Goal: Transaction & Acquisition: Purchase product/service

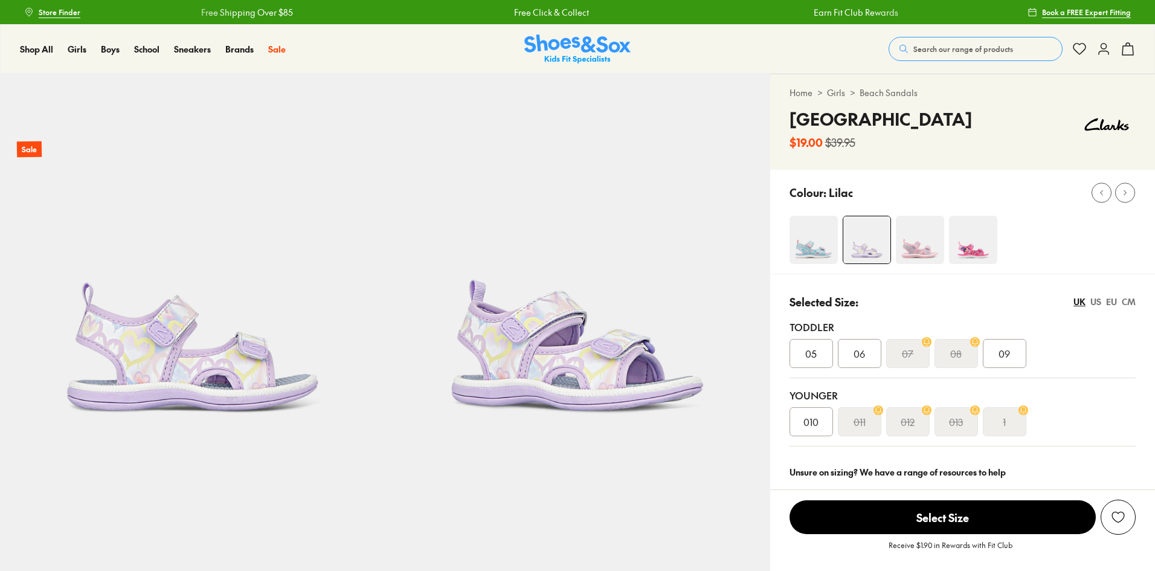
drag, startPoint x: 0, startPoint y: 0, endPoint x: 551, endPoint y: 34, distance: 552.5
click at [551, 34] on img at bounding box center [577, 49] width 106 height 30
select select "*"
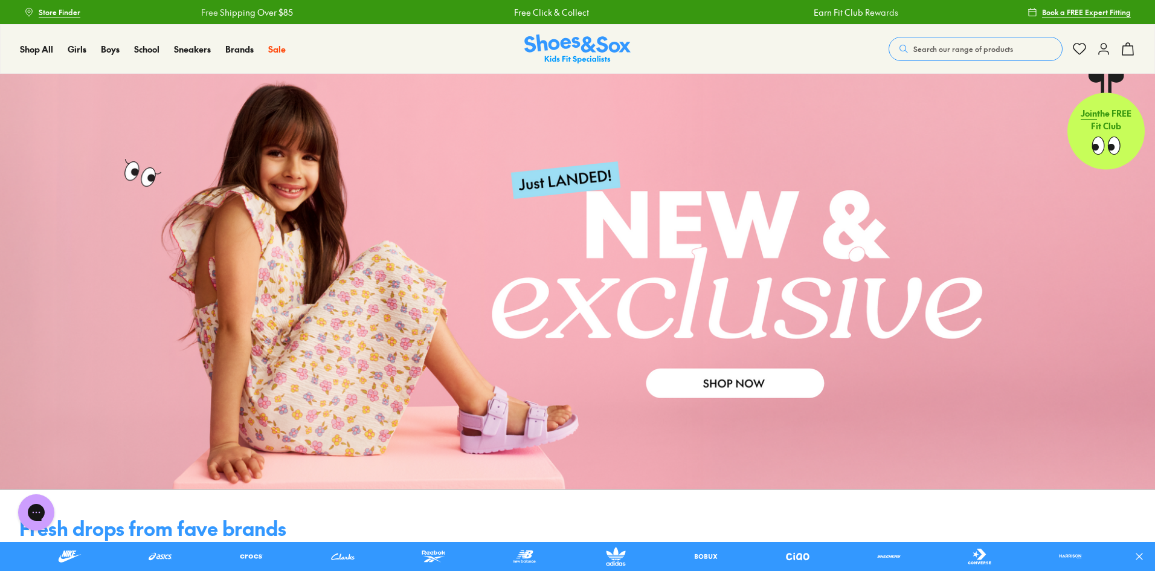
click at [717, 366] on link at bounding box center [577, 282] width 1155 height 416
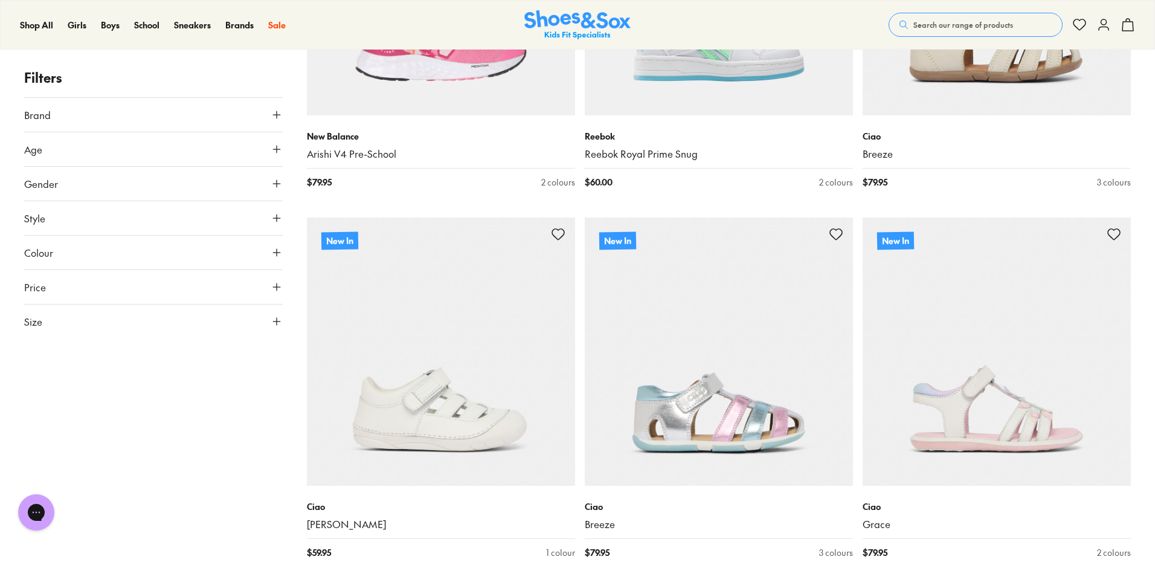
scroll to position [1510, 0]
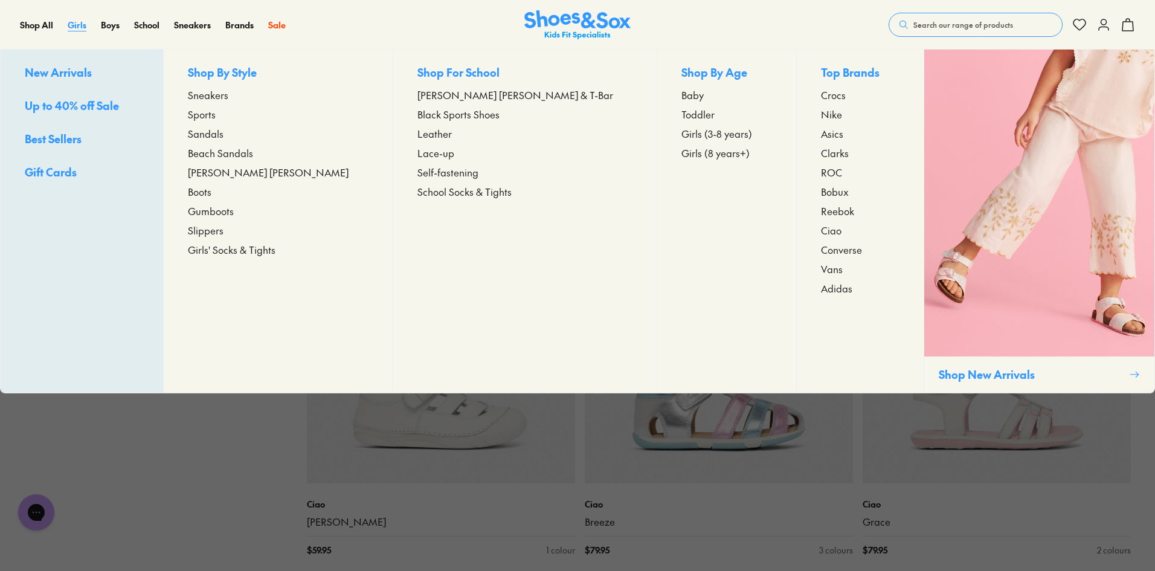
click at [85, 22] on span "Girls" at bounding box center [77, 25] width 19 height 12
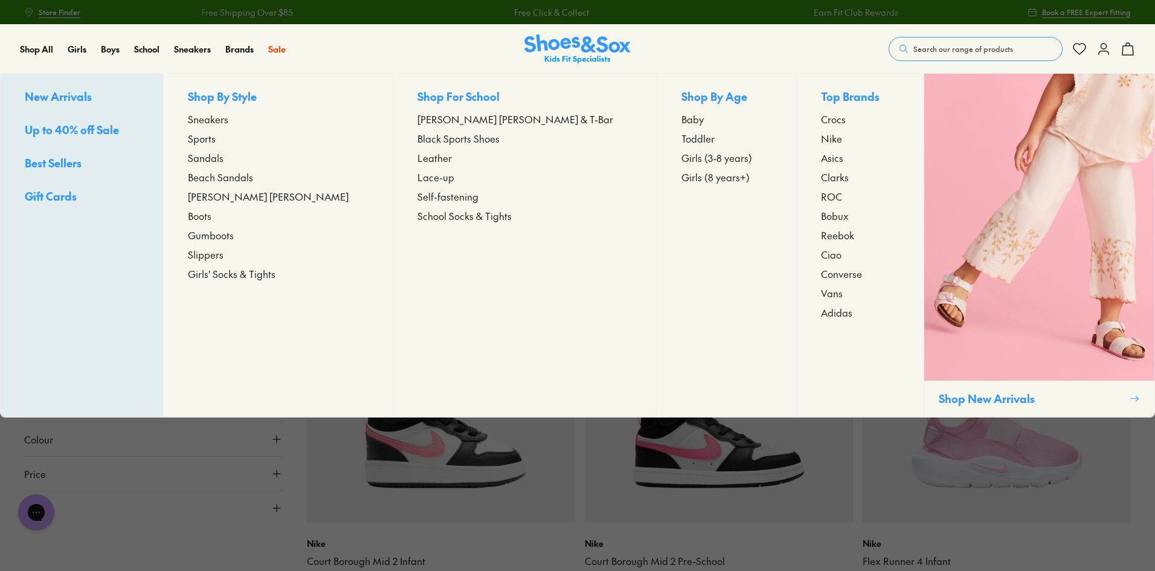
click at [223, 155] on span "Sandals" at bounding box center [206, 157] width 36 height 14
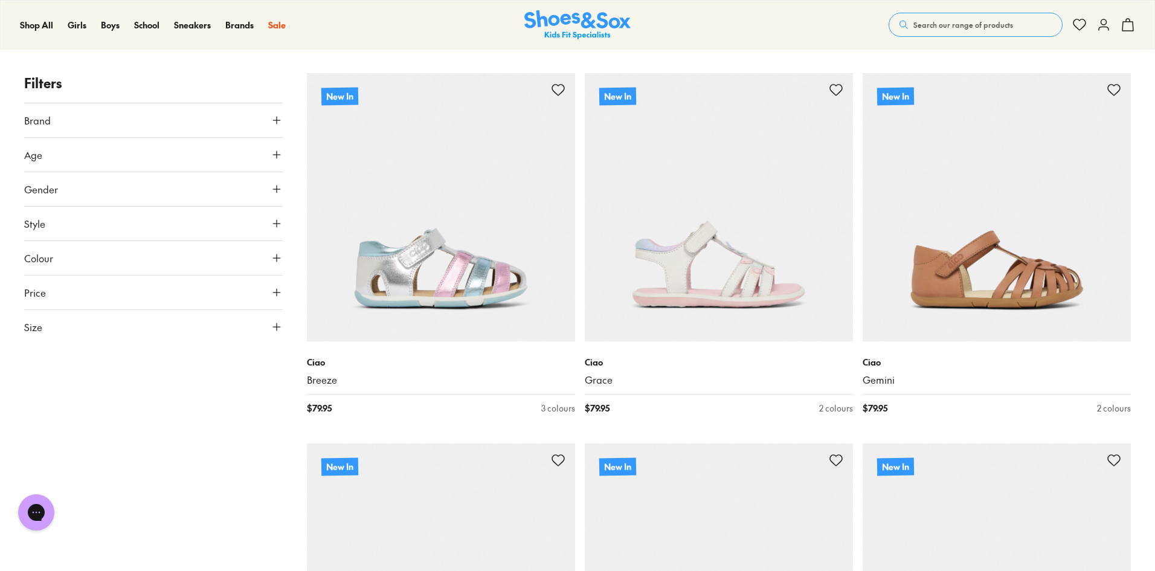
click at [279, 156] on icon at bounding box center [277, 155] width 12 height 12
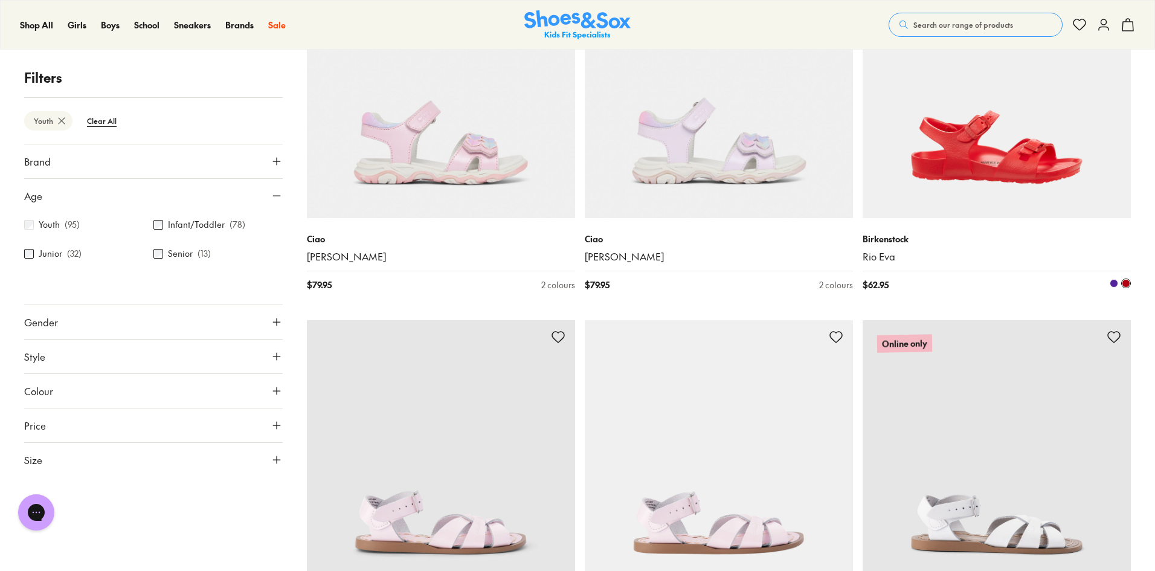
scroll to position [310, 0]
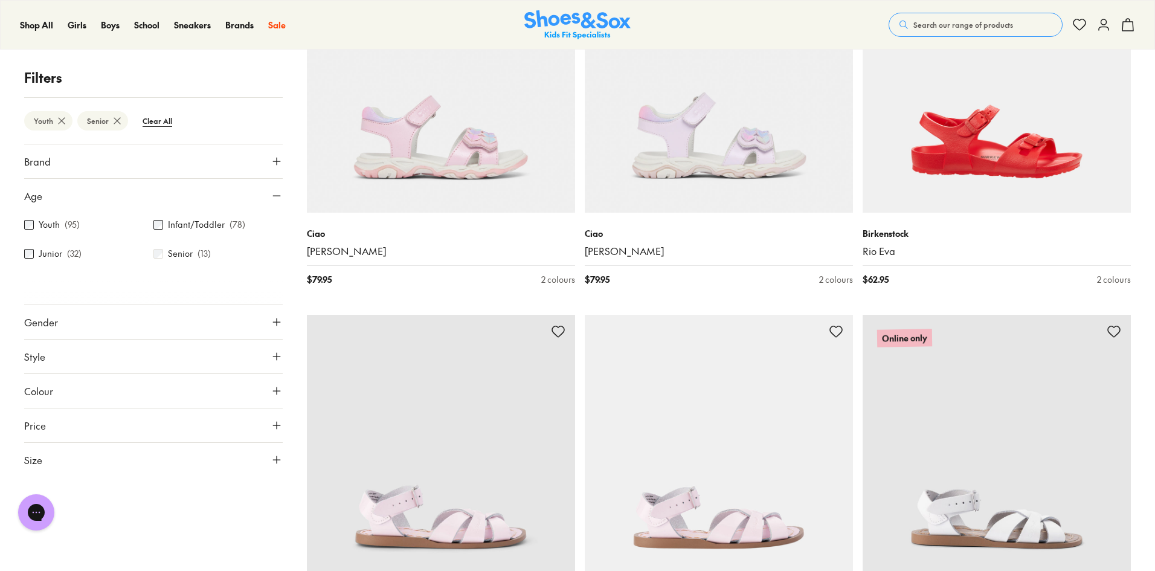
scroll to position [98, 0]
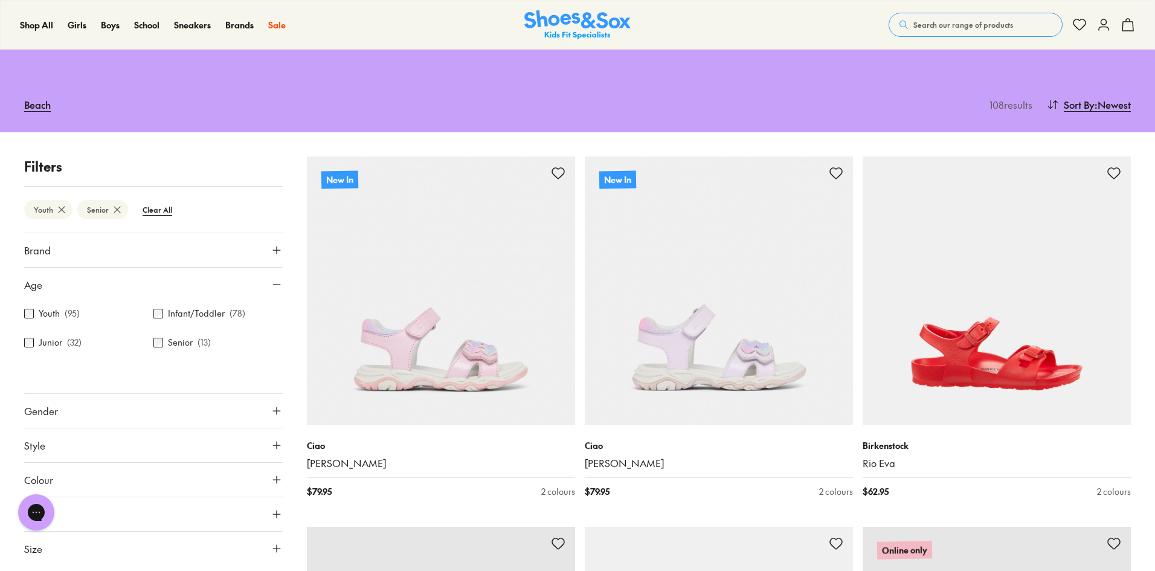
click at [62, 211] on icon at bounding box center [62, 210] width 12 height 12
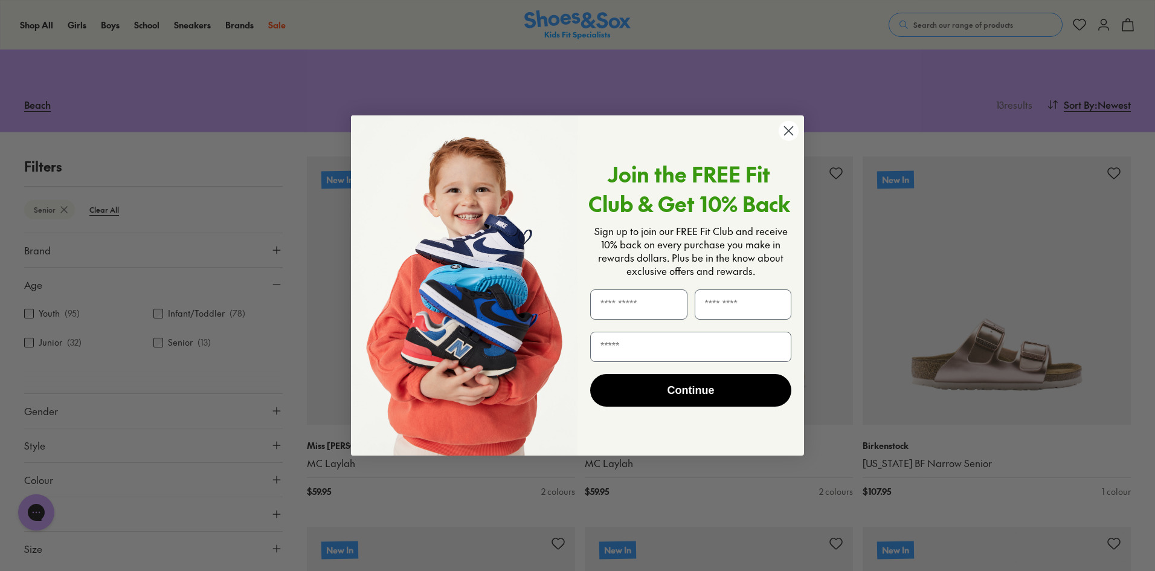
click at [794, 120] on form "Join the FREE Fit Club & Get 10% Back Sign up to join our FREE Fit Club and rec…" at bounding box center [577, 285] width 453 height 340
click at [785, 124] on circle "Close dialog" at bounding box center [789, 131] width 20 height 20
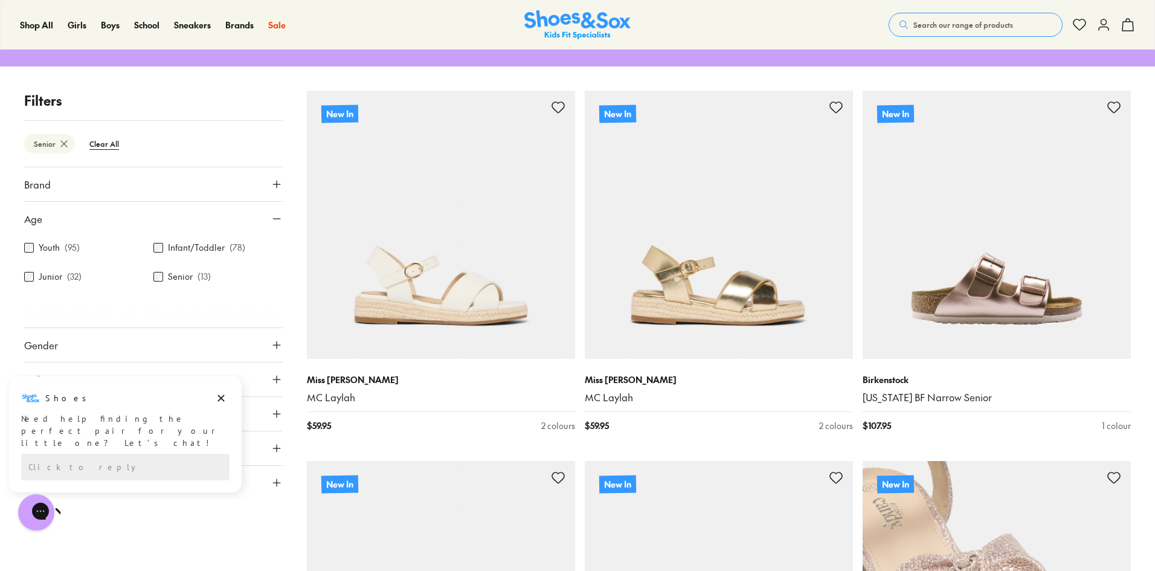
scroll to position [158, 0]
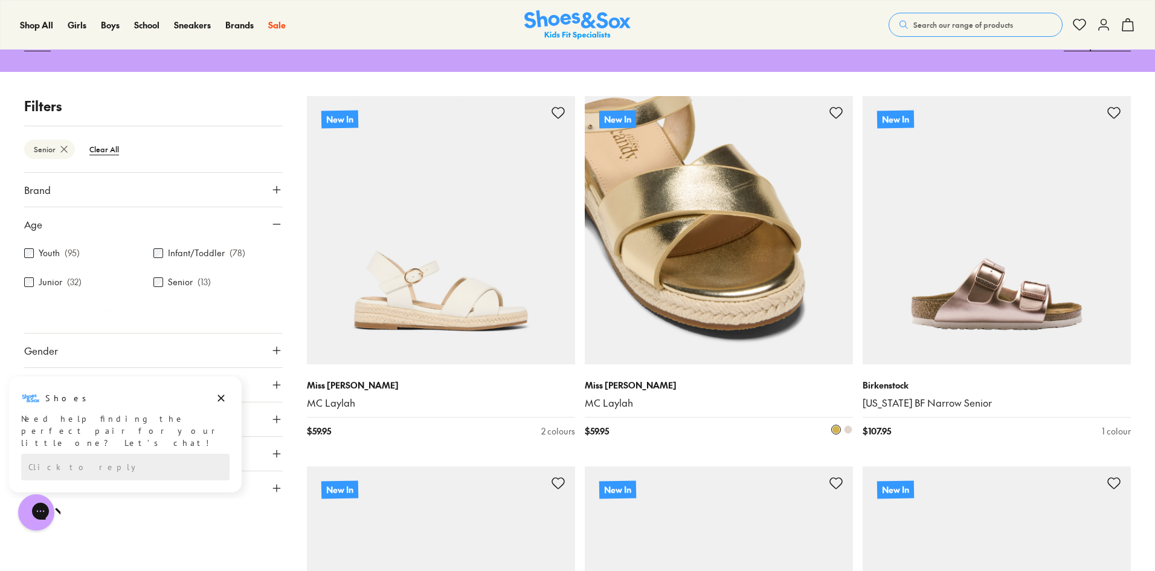
click at [684, 267] on img at bounding box center [719, 230] width 268 height 268
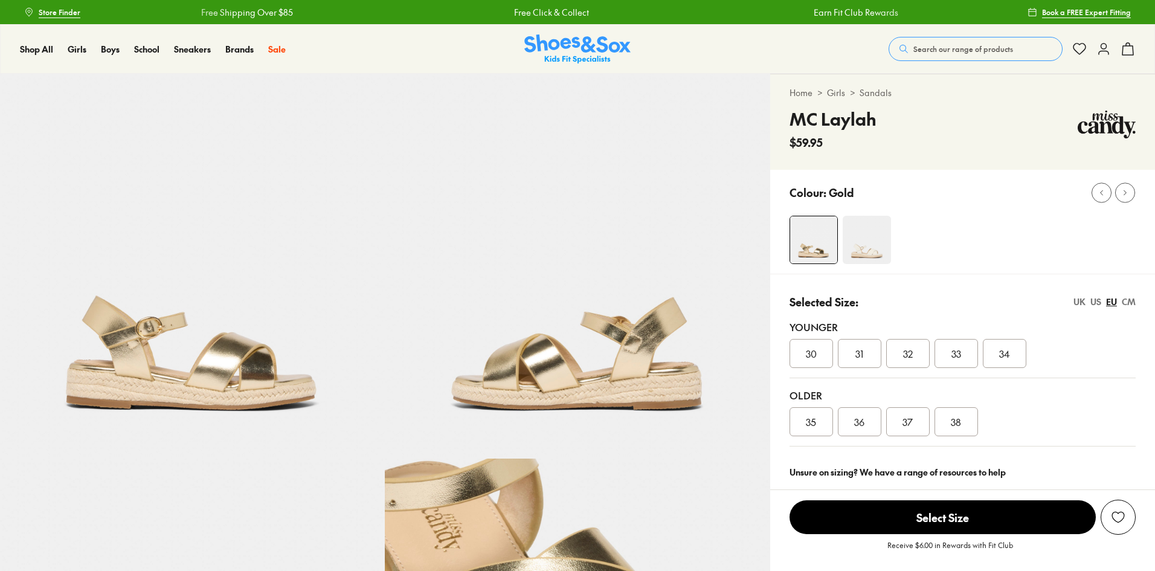
select select "*"
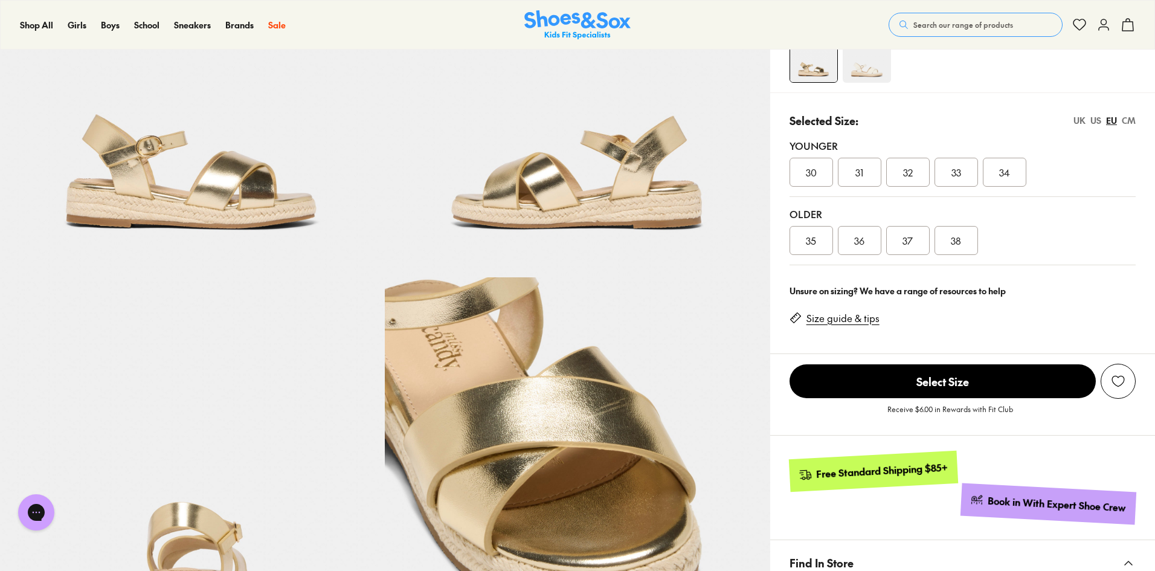
click at [828, 320] on link "Size guide & tips" at bounding box center [842, 318] width 73 height 13
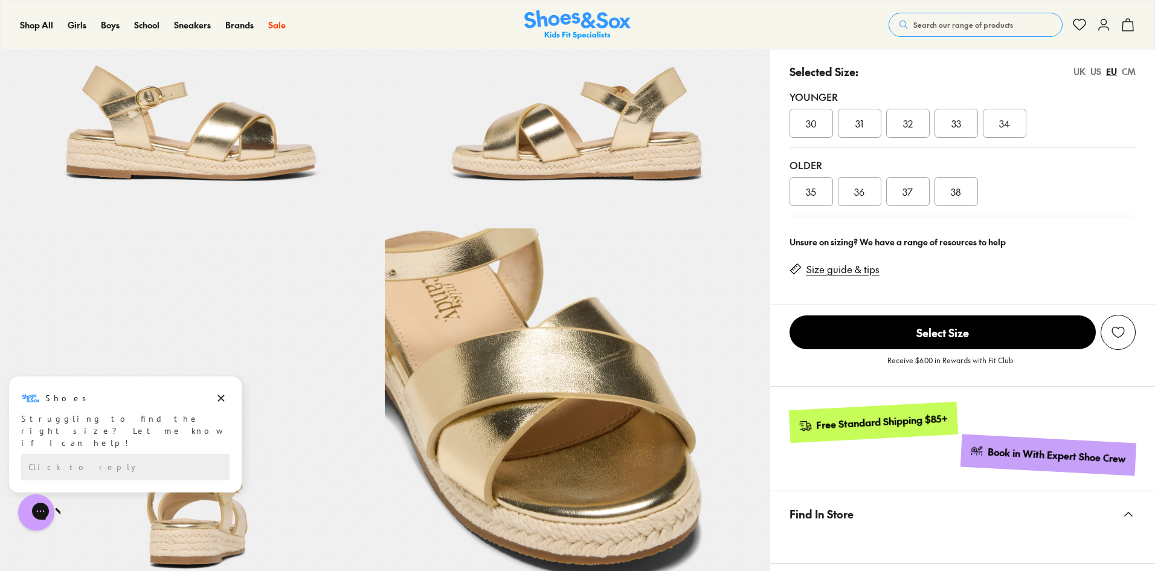
scroll to position [224, 0]
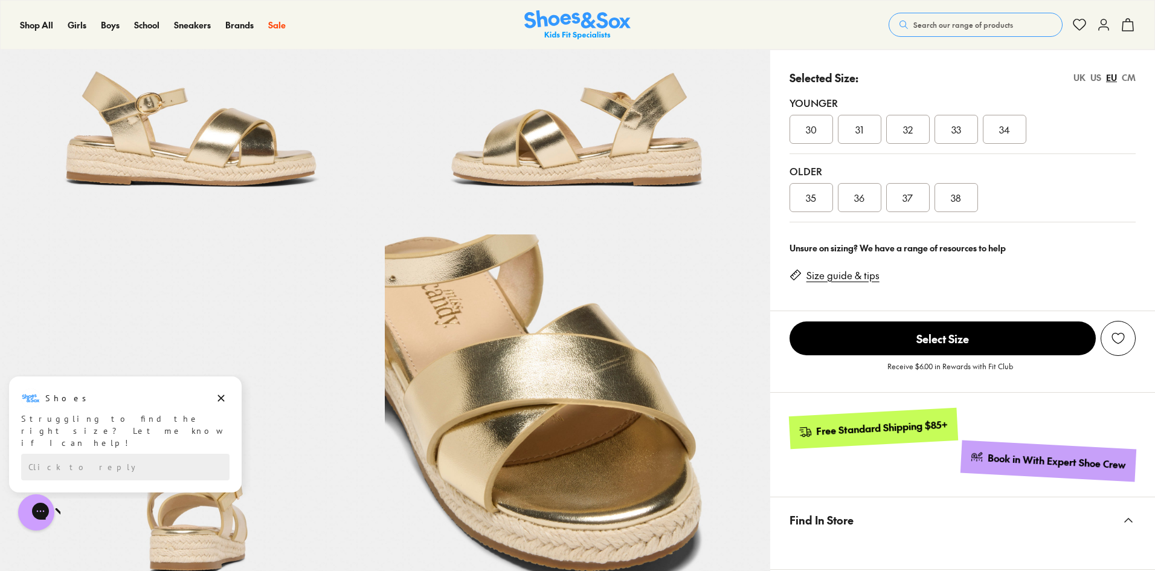
click at [800, 196] on div "35" at bounding box center [810, 197] width 43 height 29
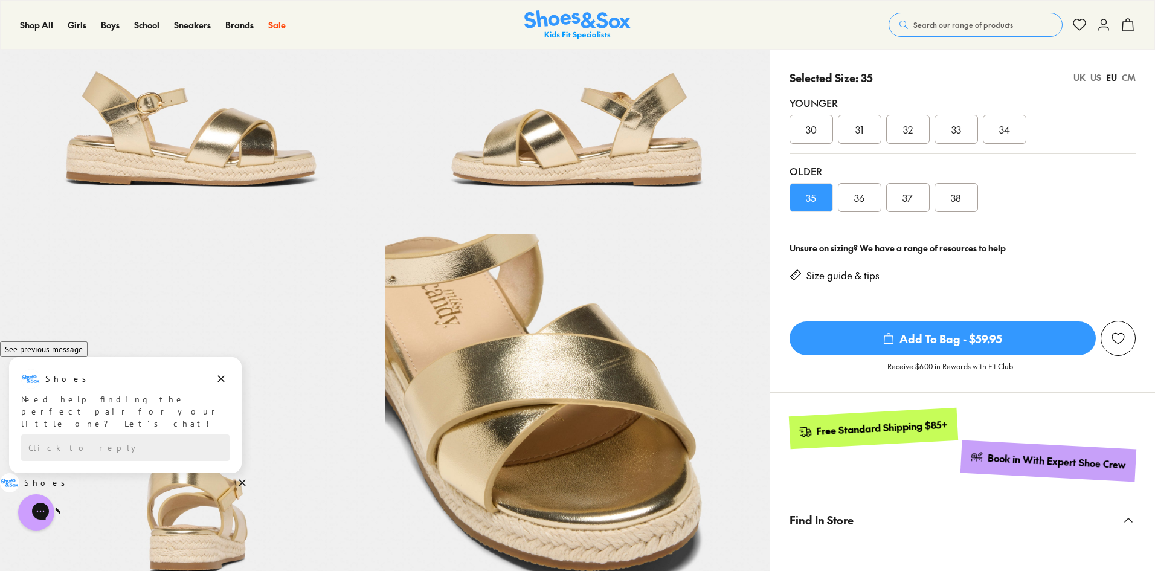
scroll to position [164, 0]
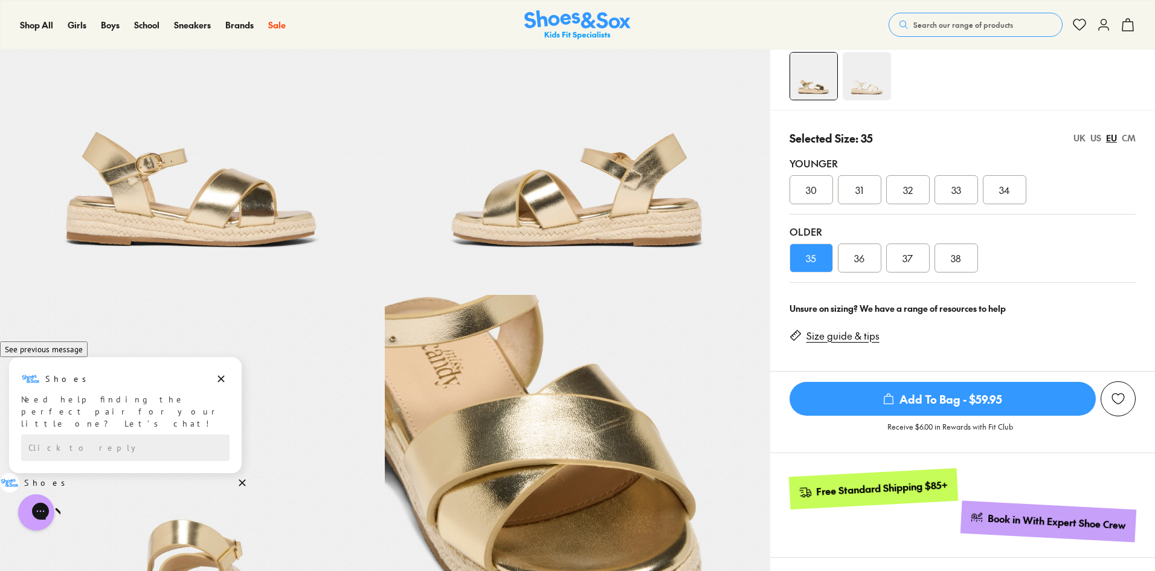
click at [875, 338] on link "Size guide & tips" at bounding box center [842, 335] width 73 height 13
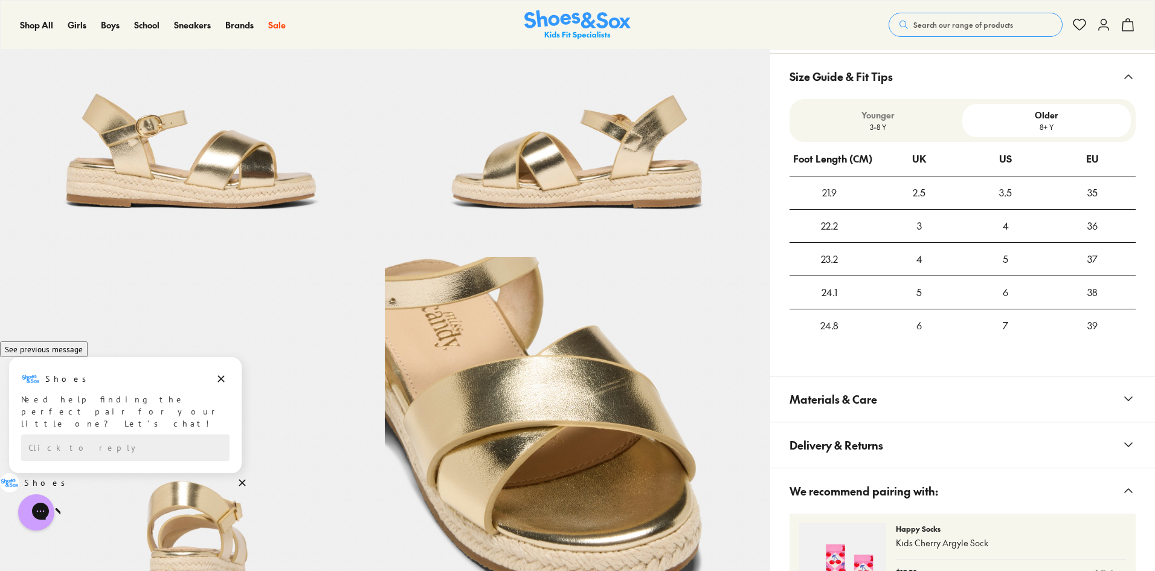
scroll to position [905, 0]
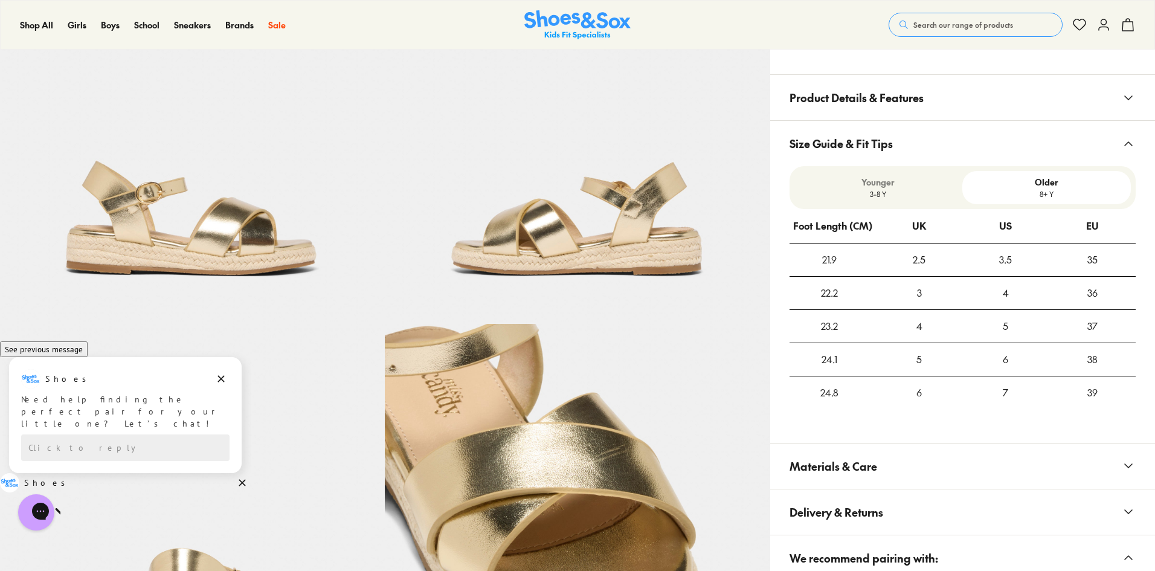
click at [889, 197] on p "3-8 Y" at bounding box center [878, 193] width 159 height 11
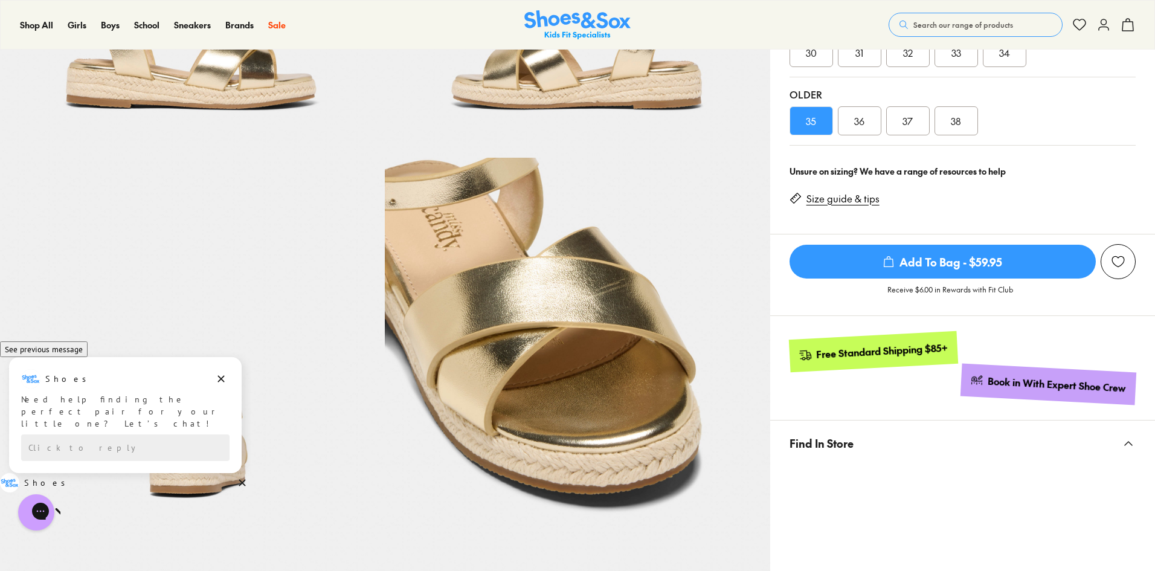
scroll to position [240, 0]
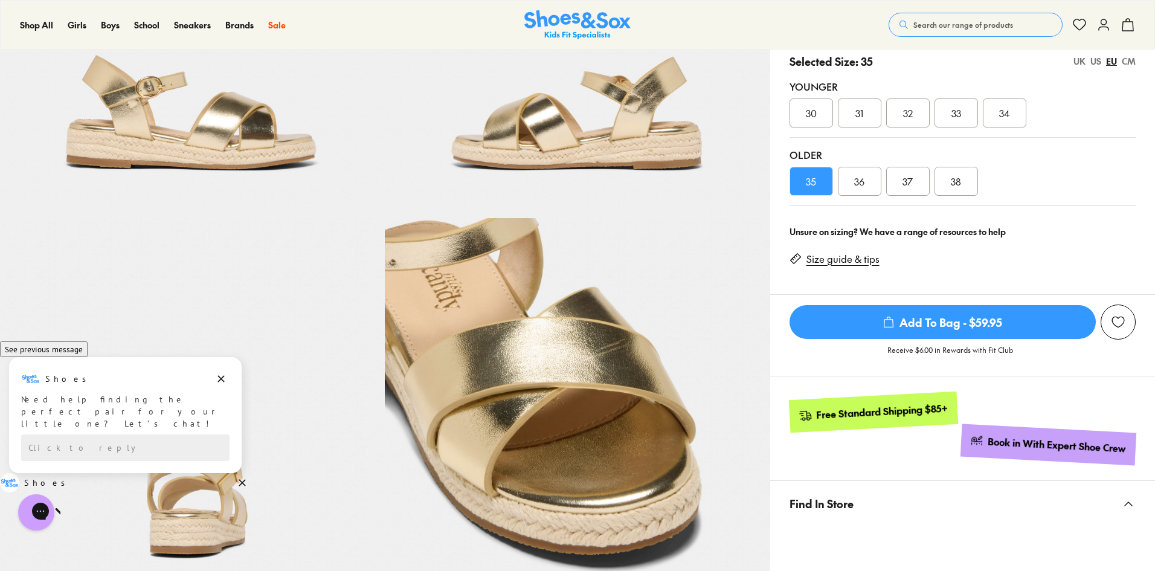
click at [912, 113] on span "32" at bounding box center [908, 113] width 10 height 14
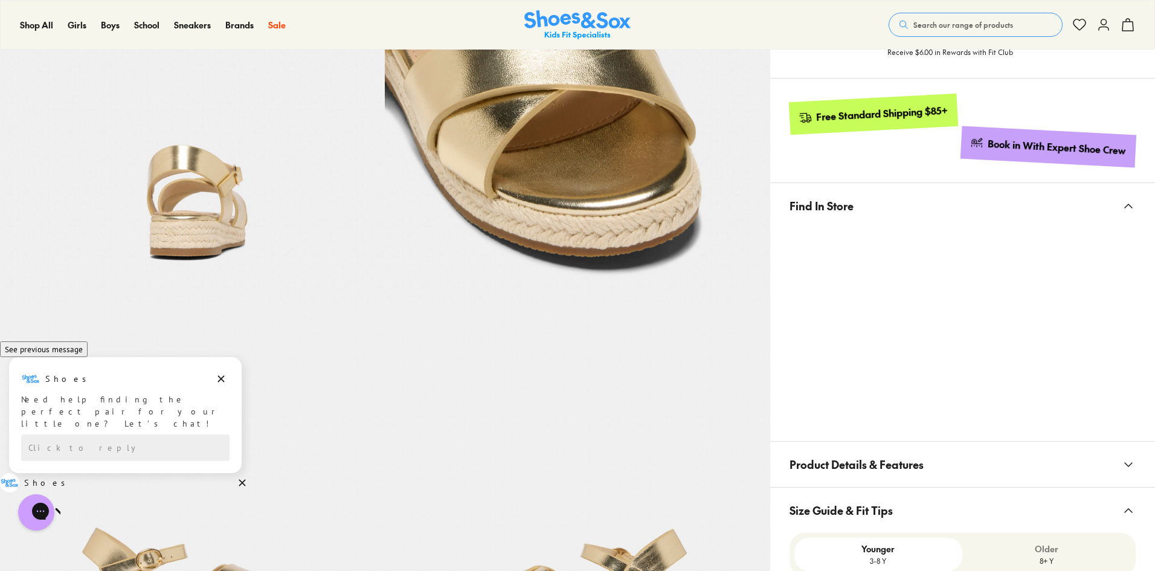
scroll to position [542, 0]
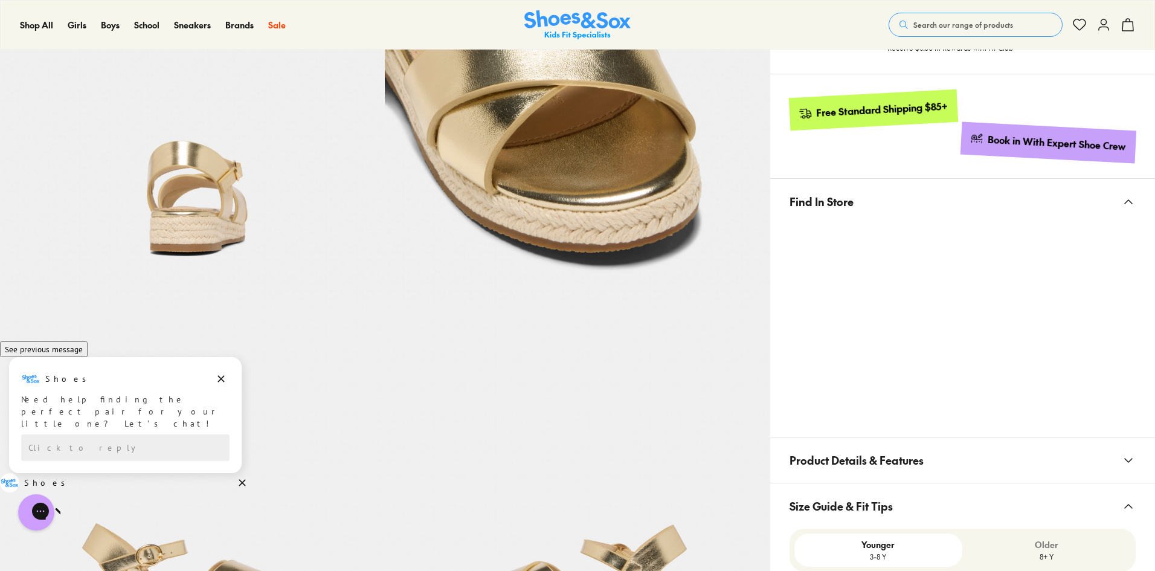
click at [1141, 233] on div at bounding box center [962, 323] width 385 height 198
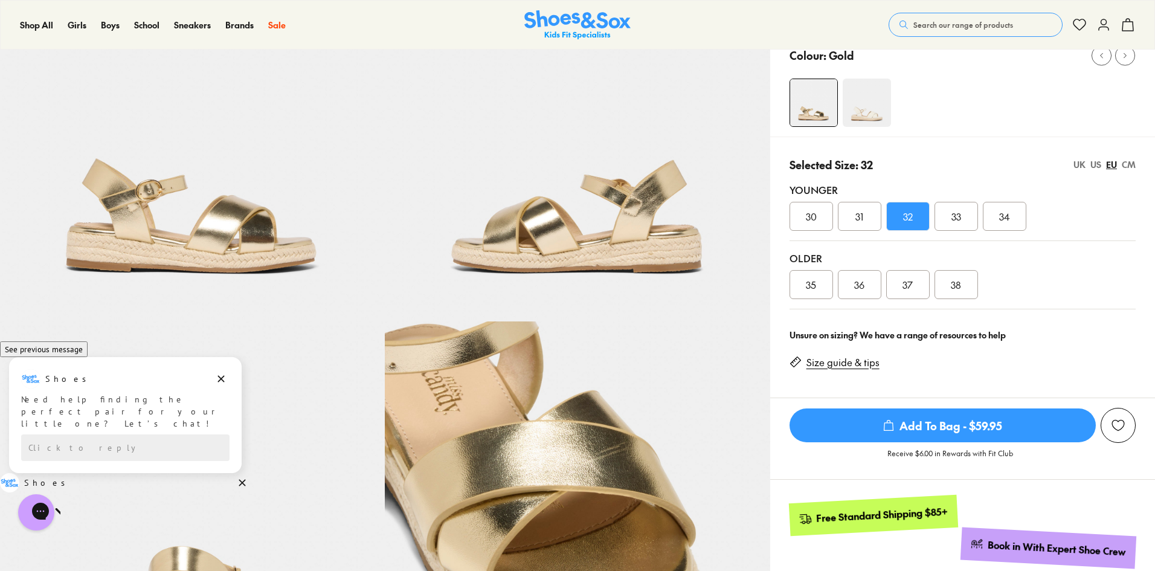
scroll to position [59, 0]
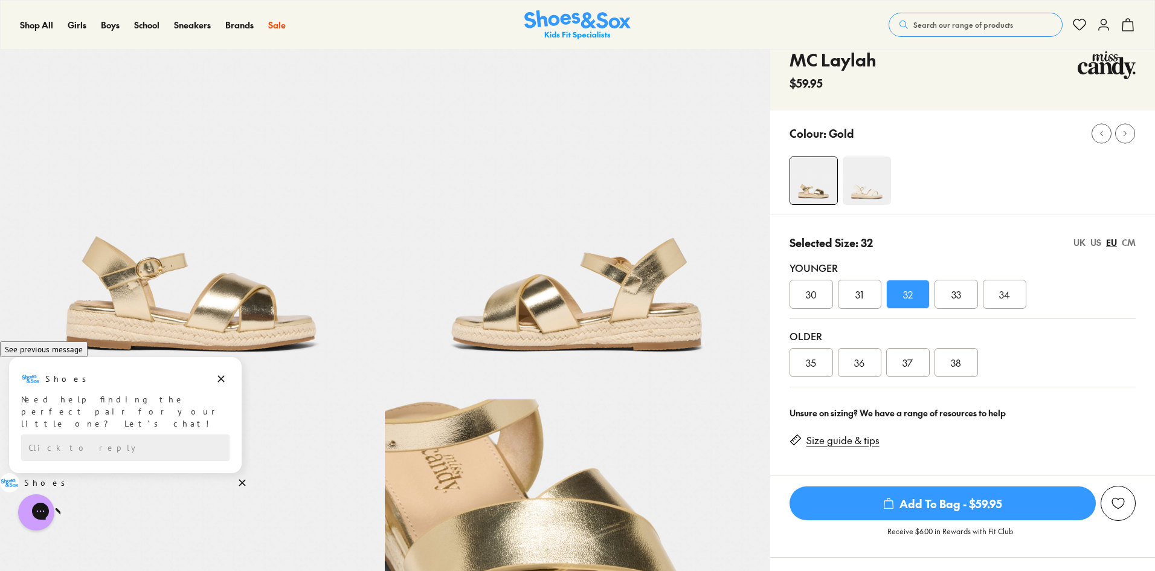
click at [862, 177] on img at bounding box center [867, 180] width 48 height 48
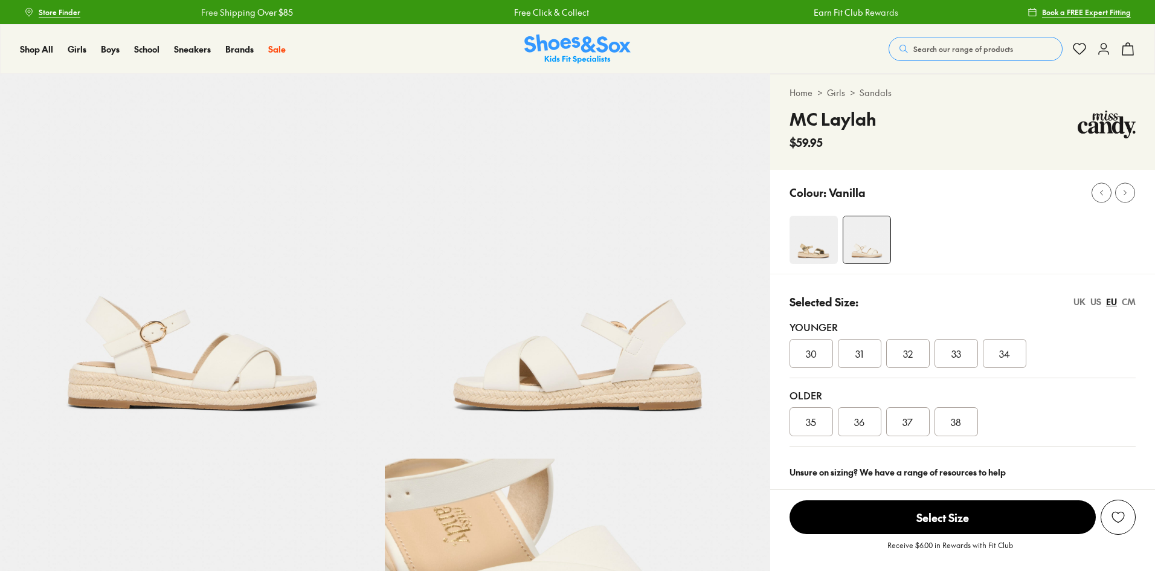
select select "*"
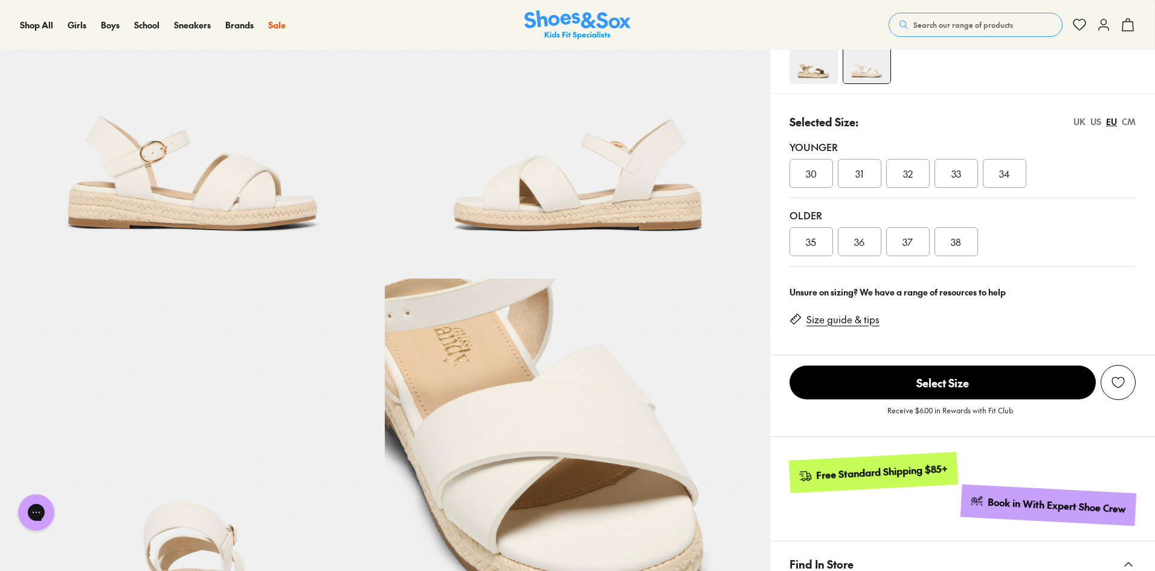
scroll to position [181, 0]
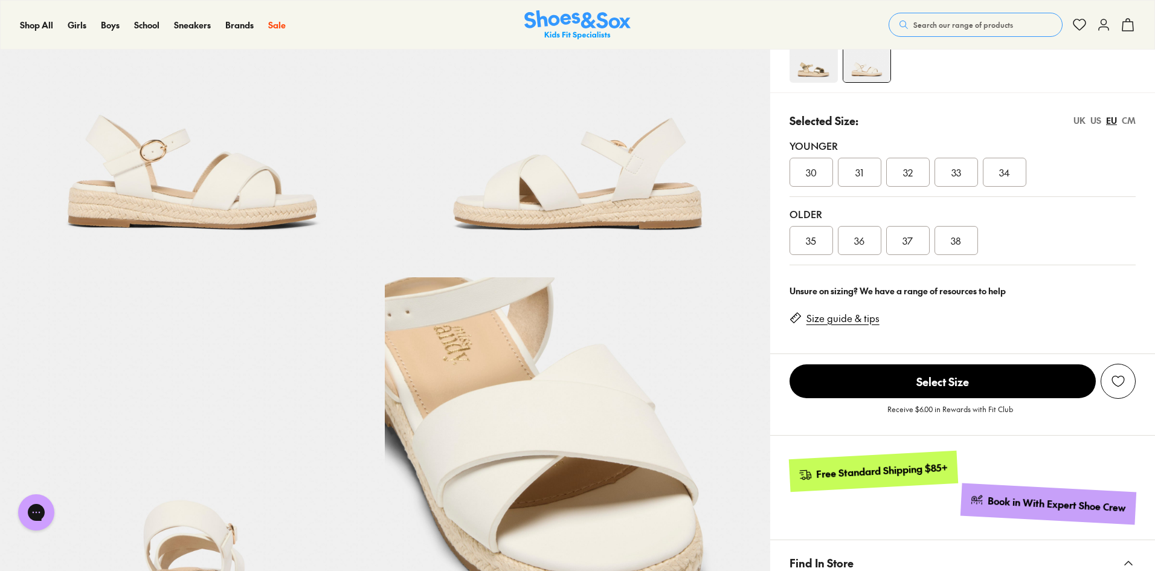
click at [908, 161] on div "32" at bounding box center [907, 172] width 43 height 29
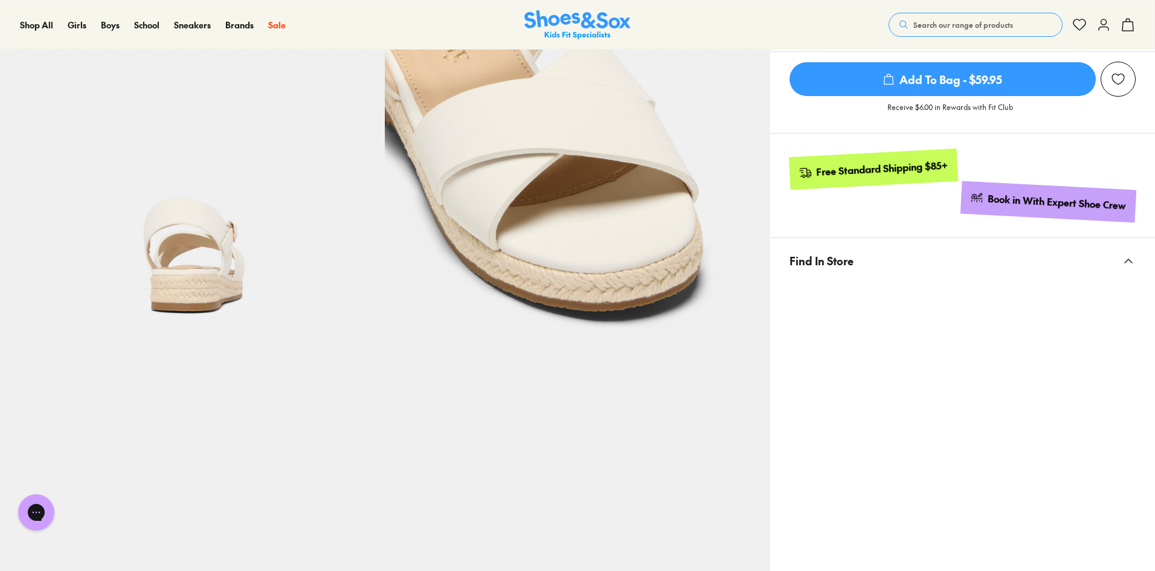
scroll to position [242, 0]
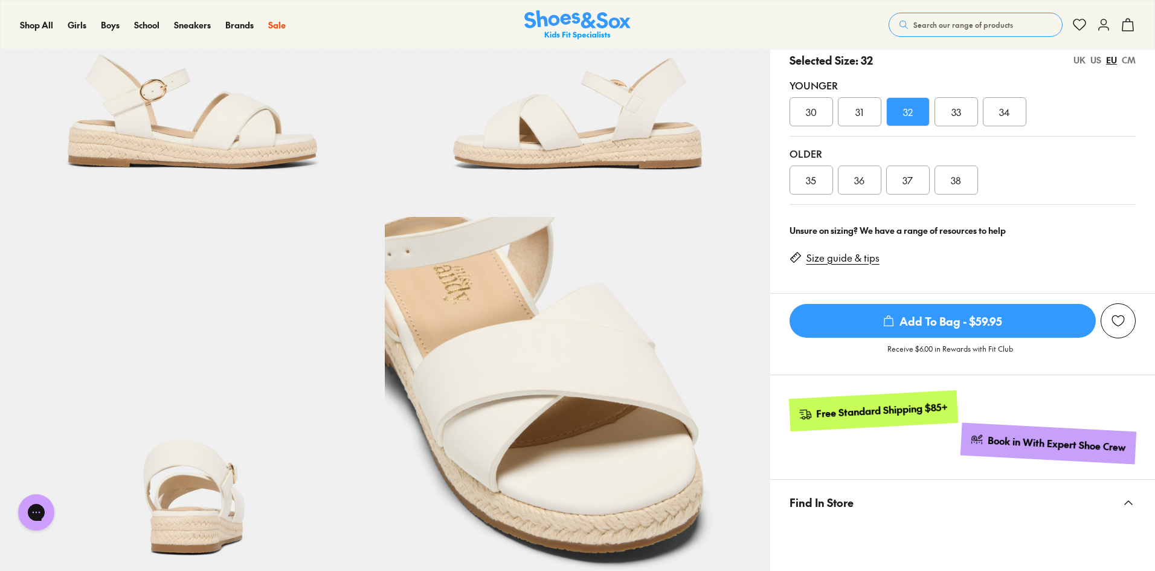
click at [794, 176] on div "35" at bounding box center [810, 179] width 43 height 29
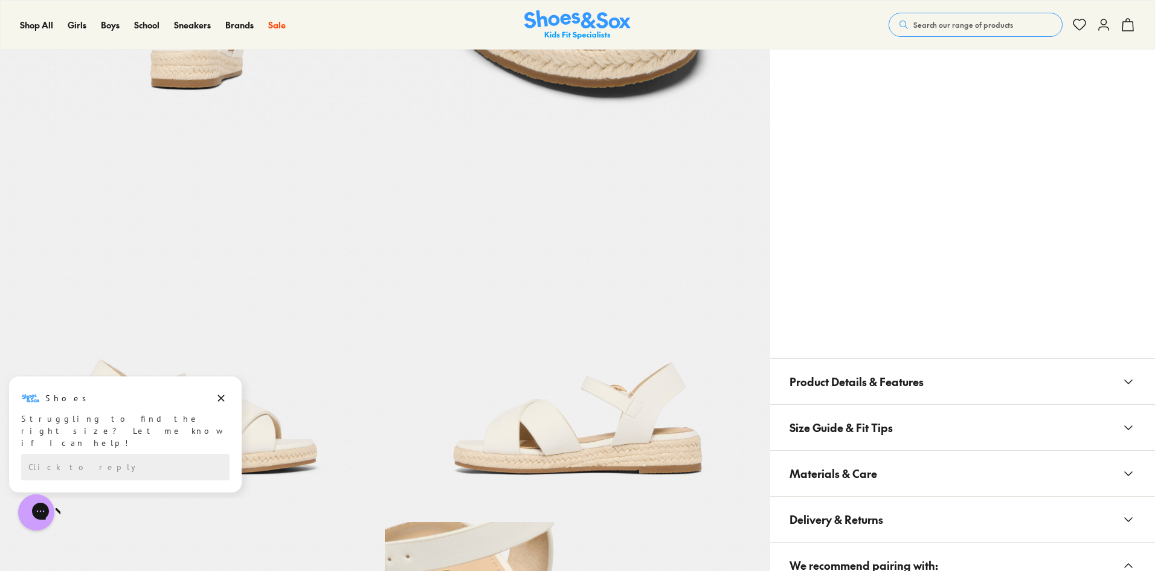
scroll to position [906, 0]
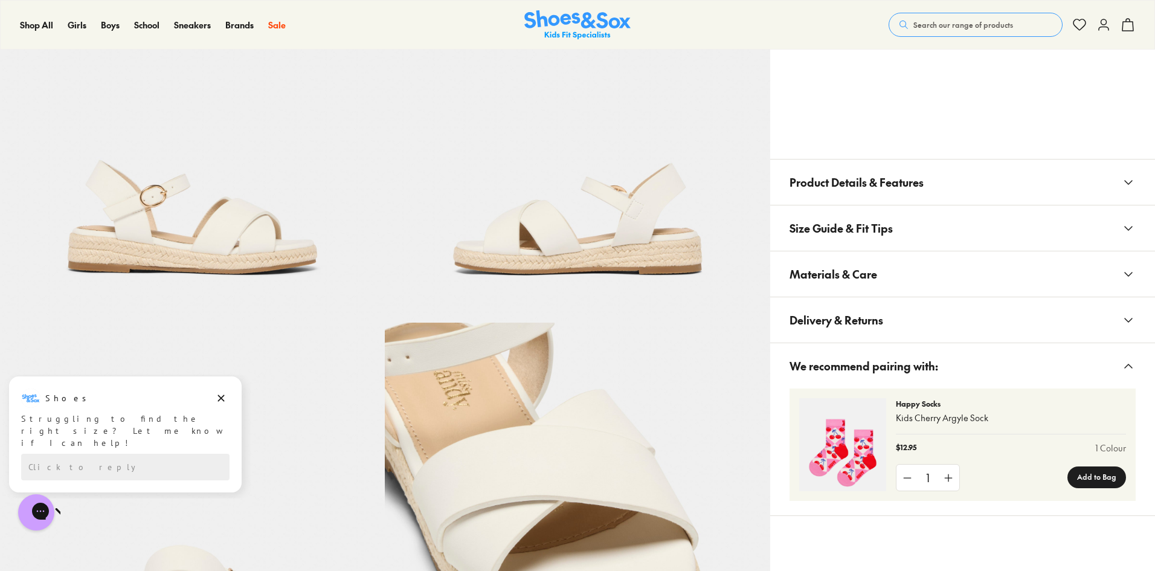
click at [1131, 178] on icon at bounding box center [1128, 182] width 14 height 14
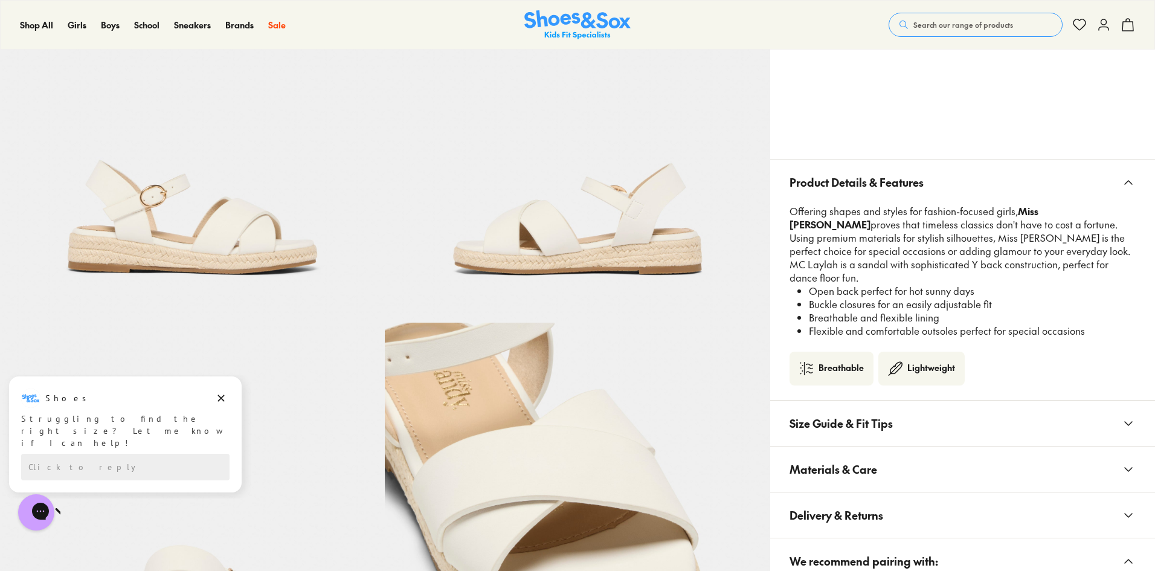
click at [1133, 464] on button "Materials & Care" at bounding box center [962, 468] width 385 height 45
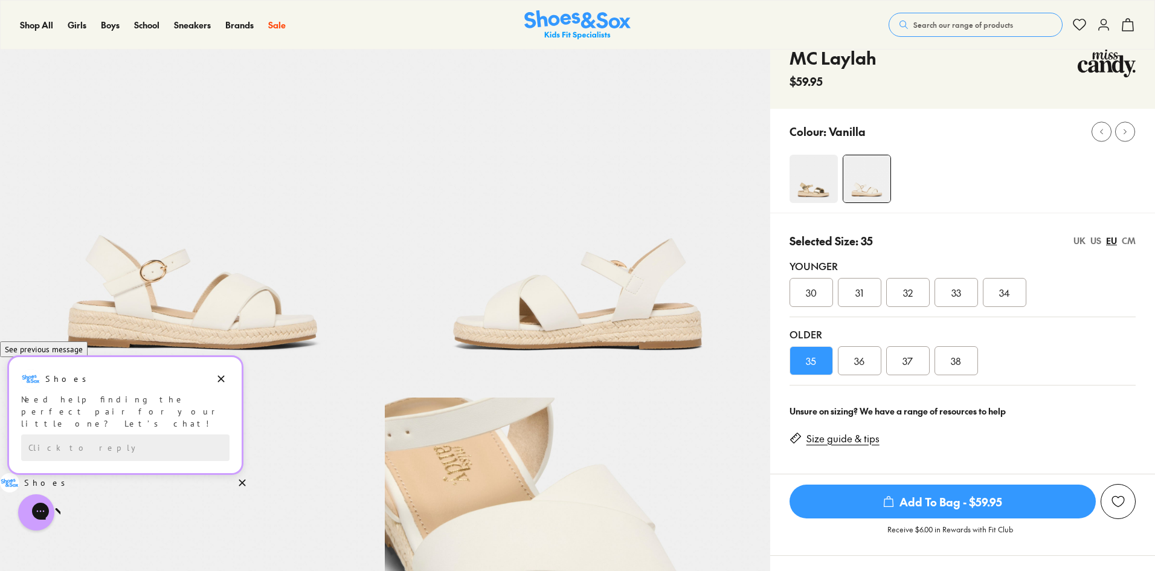
scroll to position [60, 0]
click at [600, 307] on img at bounding box center [577, 205] width 385 height 385
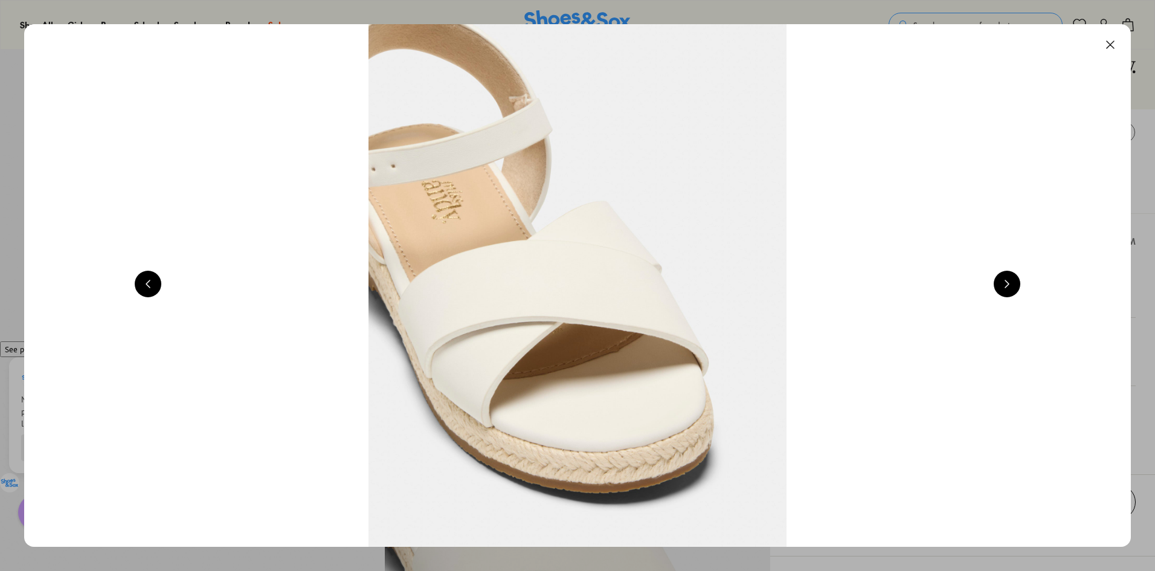
scroll to position [0, 2223]
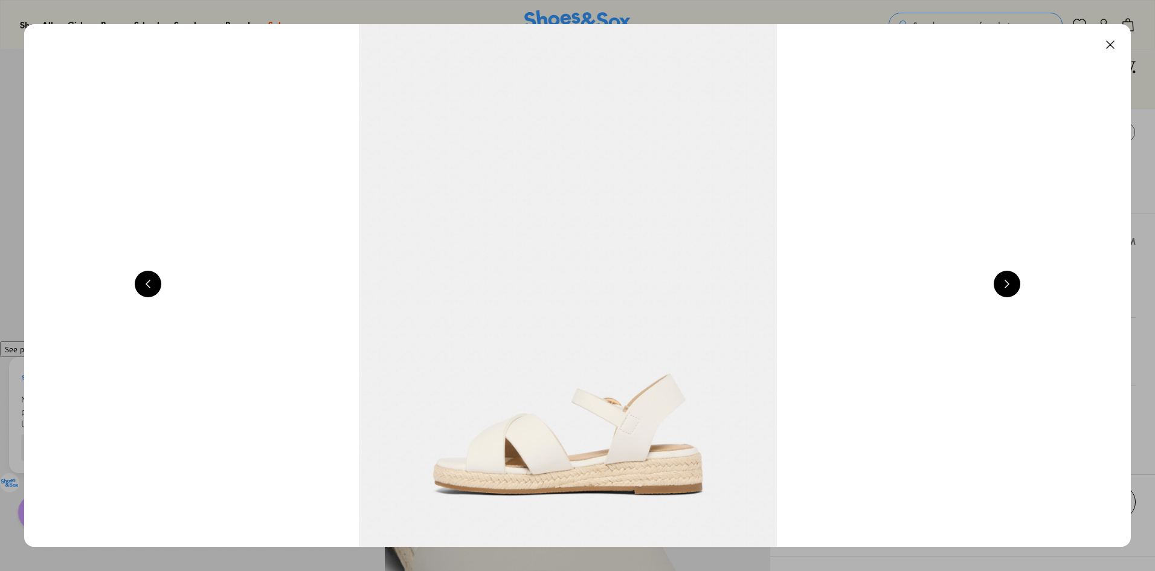
click at [995, 280] on img at bounding box center [567, 285] width 1107 height 522
click at [1011, 280] on button at bounding box center [1007, 284] width 27 height 27
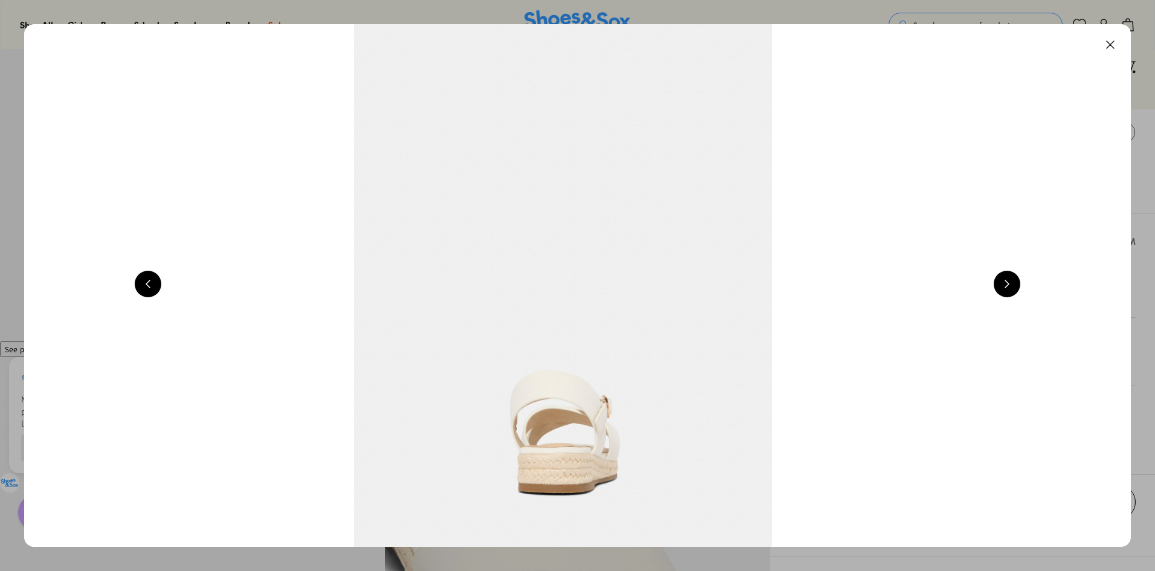
click at [1011, 280] on button at bounding box center [1007, 284] width 27 height 27
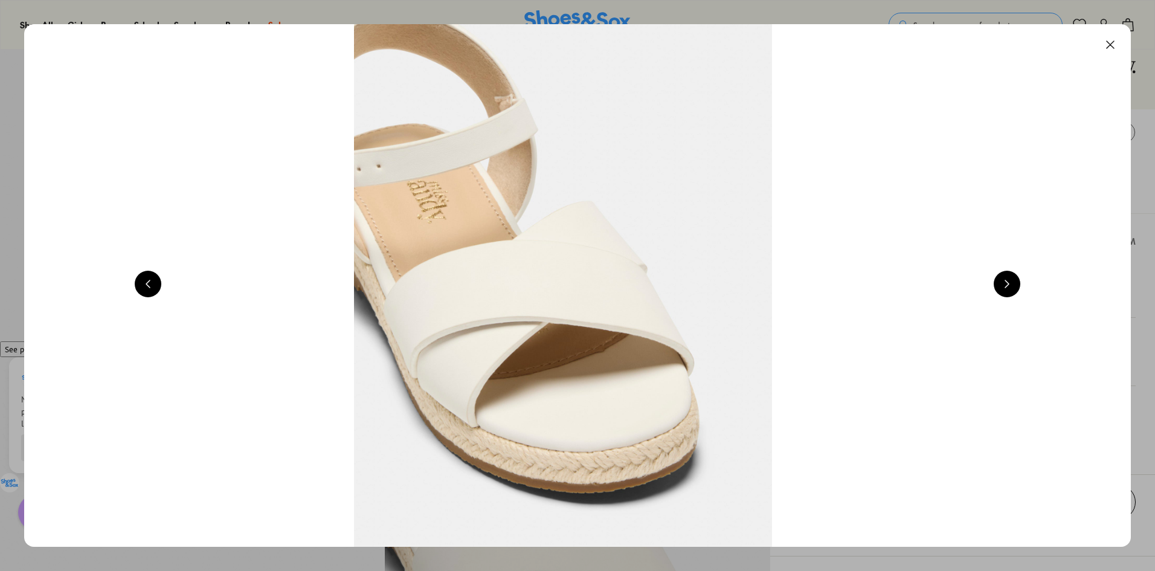
scroll to position [0, 4446]
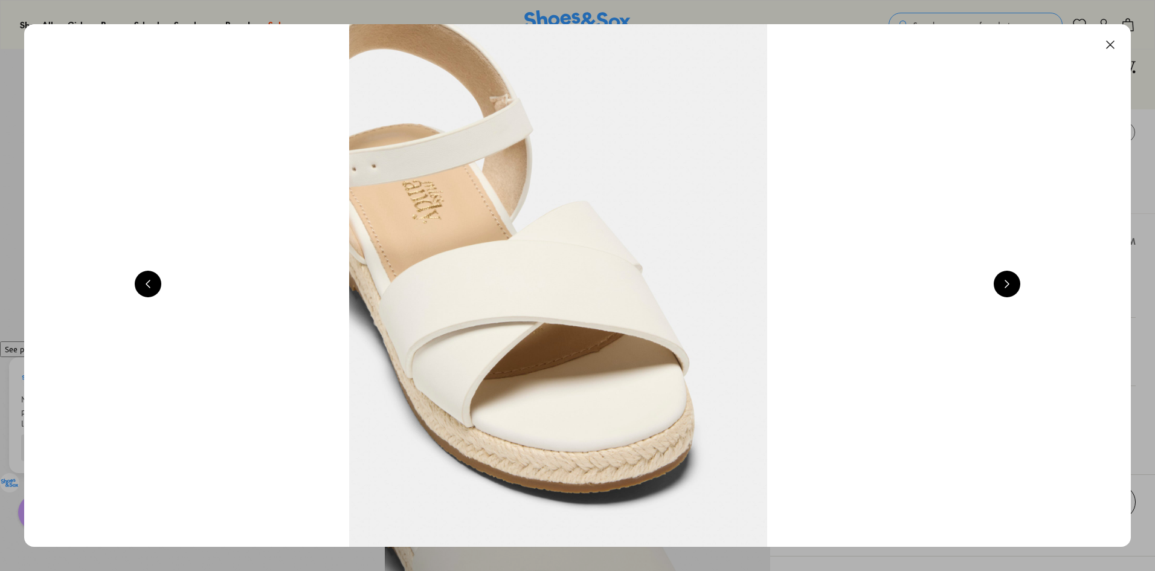
click at [1115, 43] on button at bounding box center [1110, 44] width 27 height 27
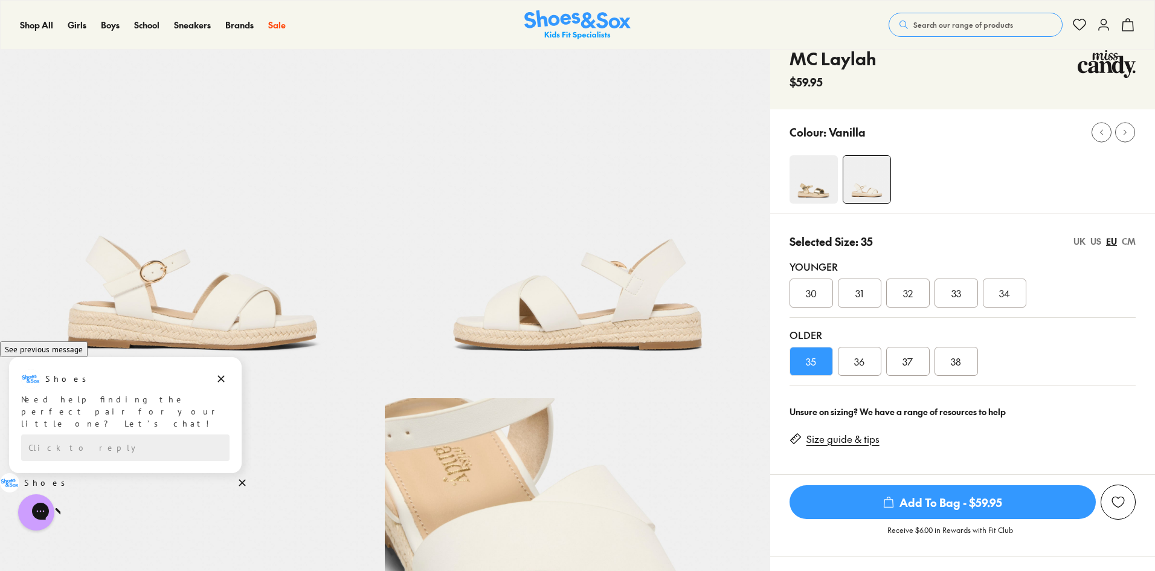
click at [795, 193] on img at bounding box center [813, 179] width 48 height 48
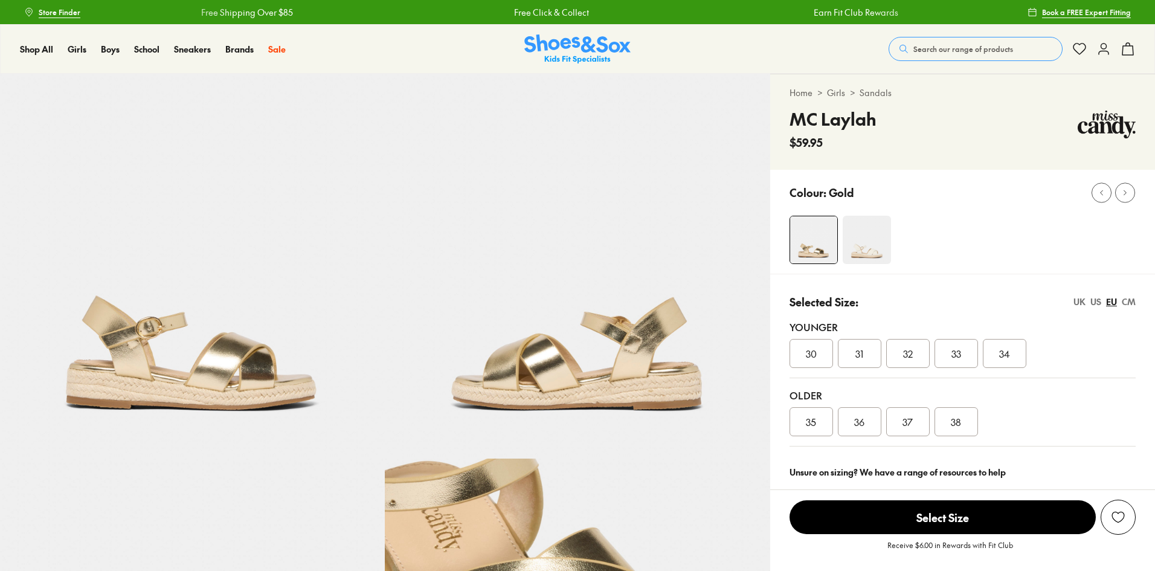
click at [548, 384] on img at bounding box center [577, 266] width 385 height 385
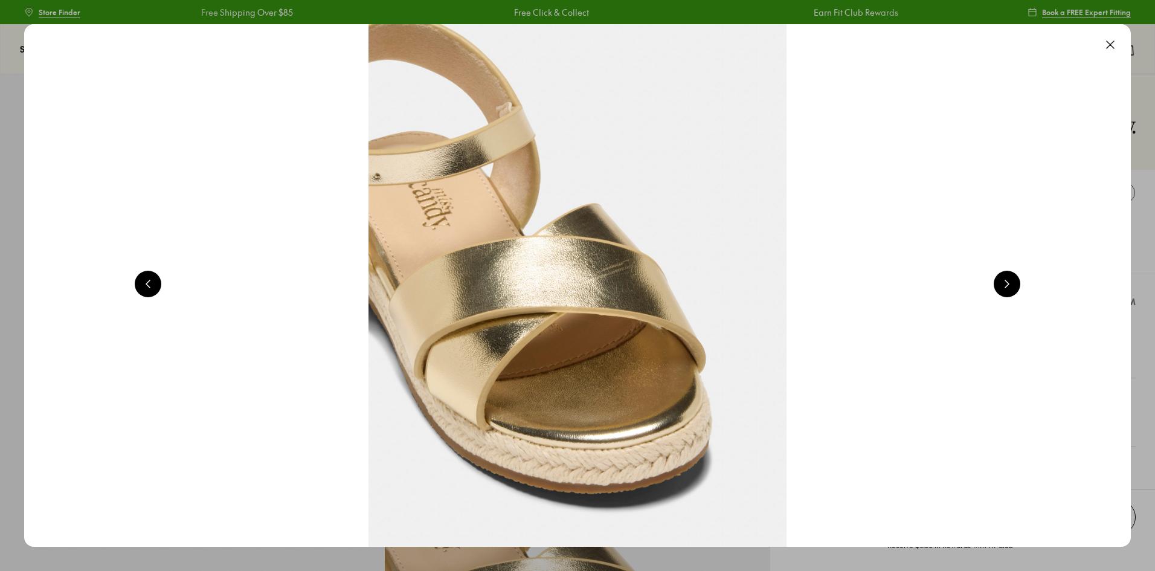
scroll to position [0, 2223]
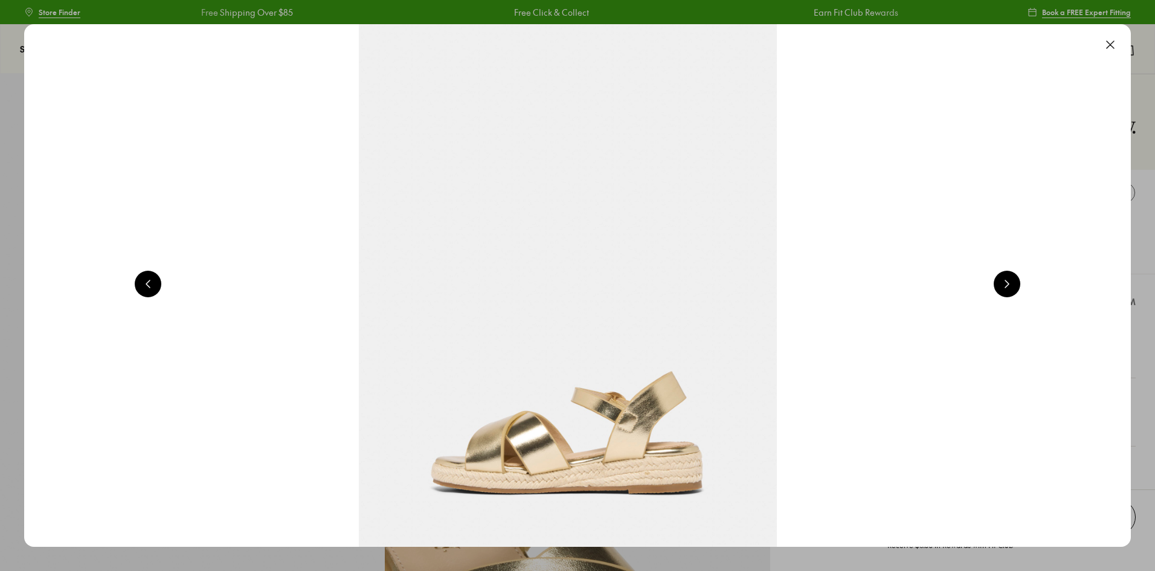
select select "*"
click at [142, 284] on button at bounding box center [148, 284] width 27 height 27
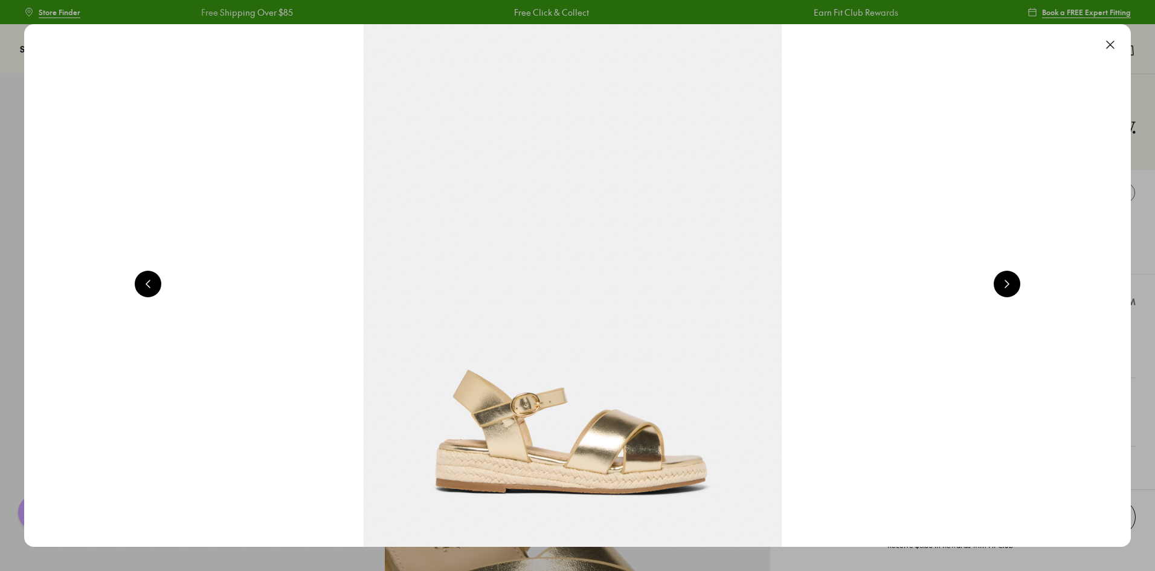
click at [142, 284] on button at bounding box center [148, 284] width 27 height 27
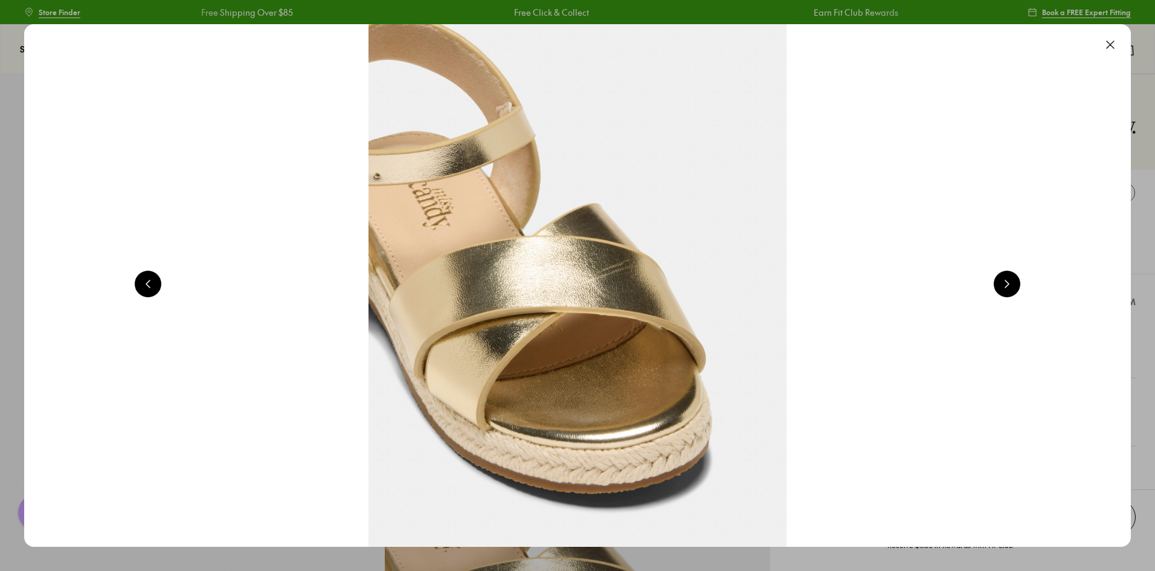
scroll to position [0, 8891]
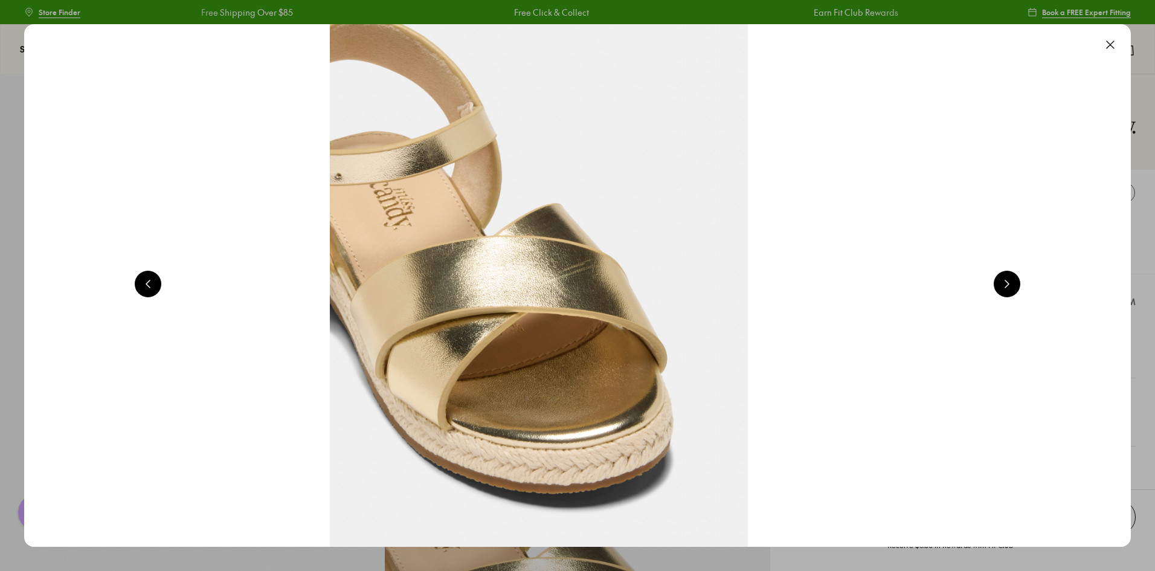
click at [1117, 47] on button at bounding box center [1110, 44] width 27 height 27
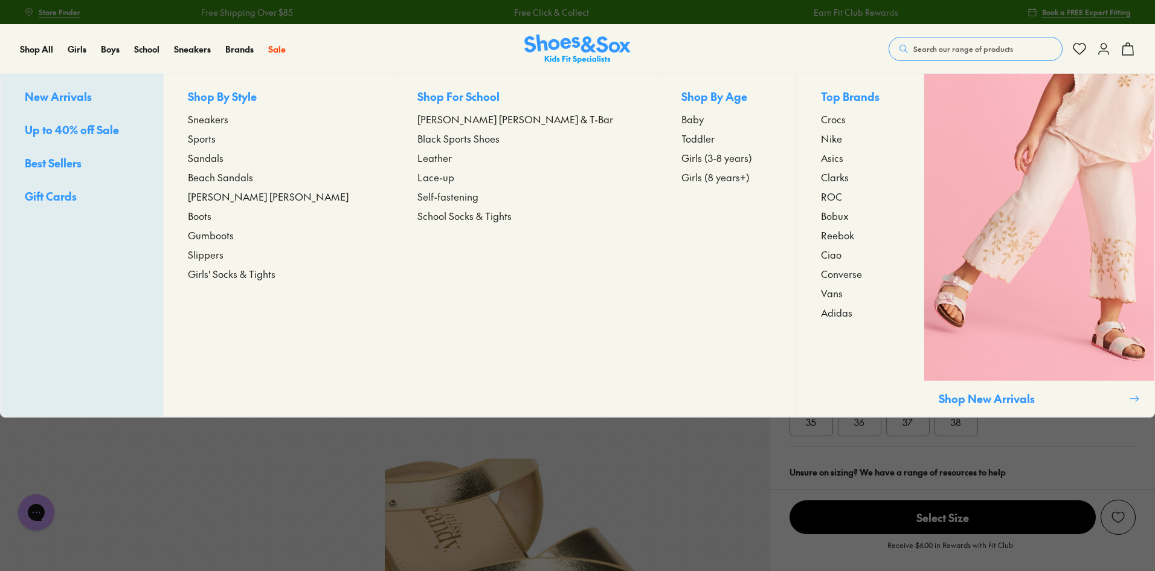
click at [223, 154] on span "Sandals" at bounding box center [206, 157] width 36 height 14
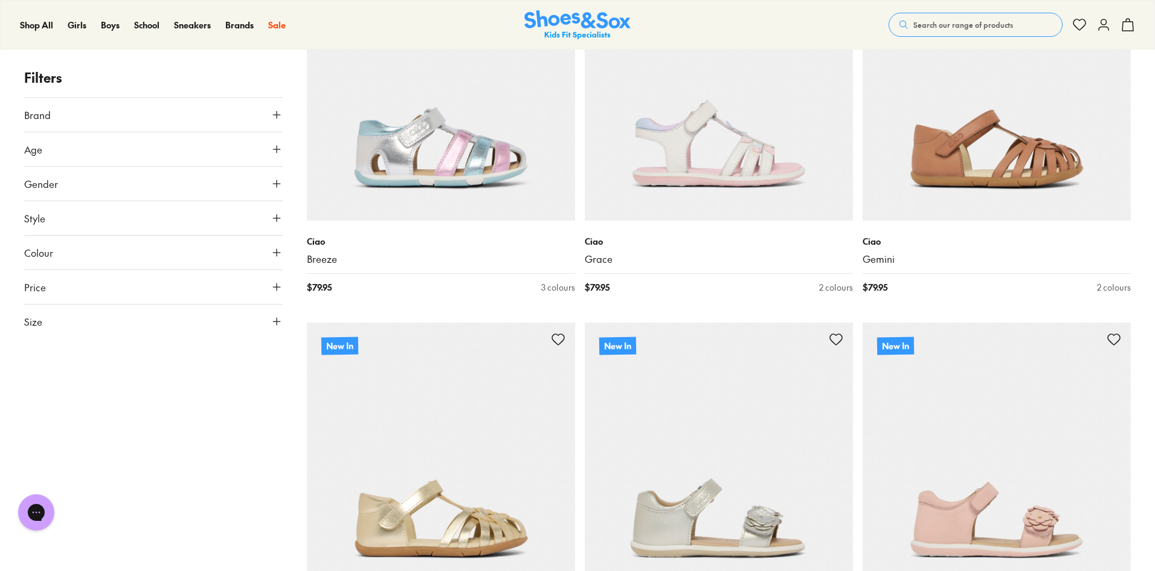
click at [279, 148] on icon at bounding box center [277, 149] width 12 height 12
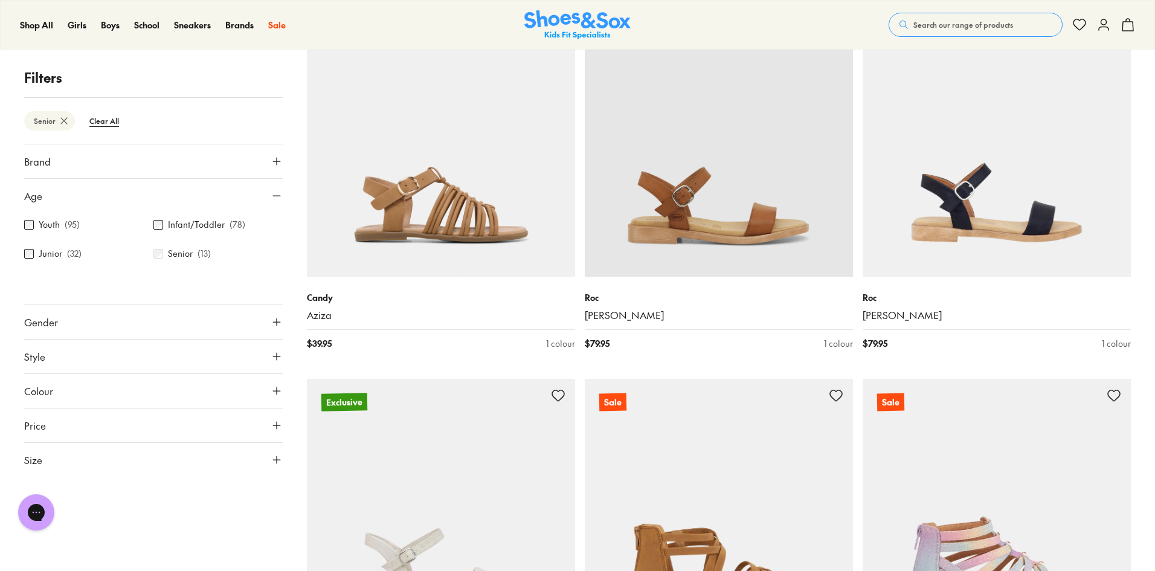
scroll to position [1001, 0]
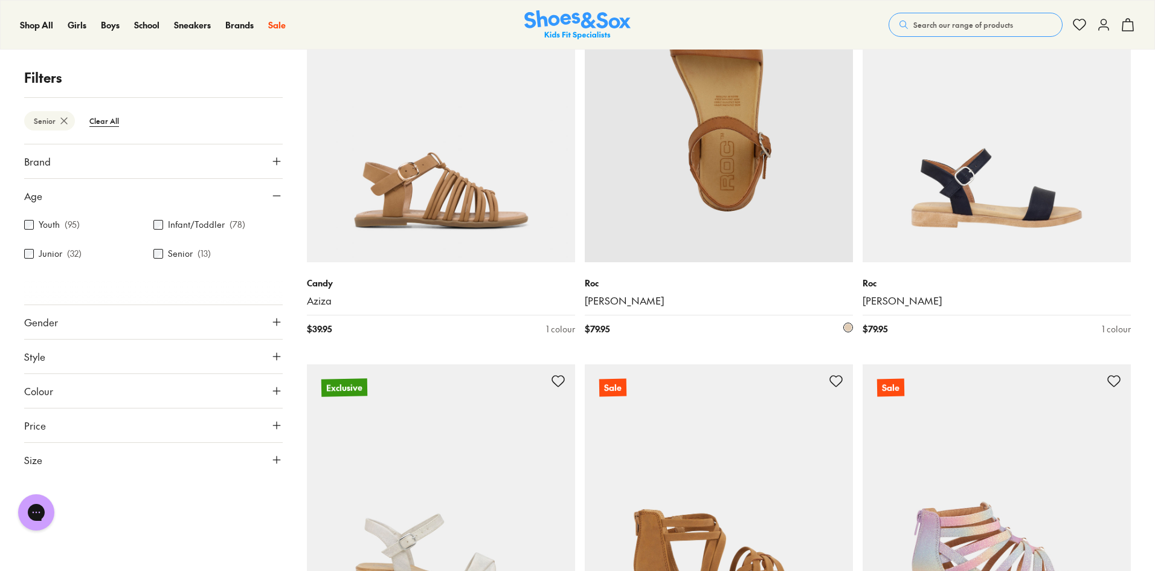
click at [728, 166] on img at bounding box center [719, 128] width 268 height 268
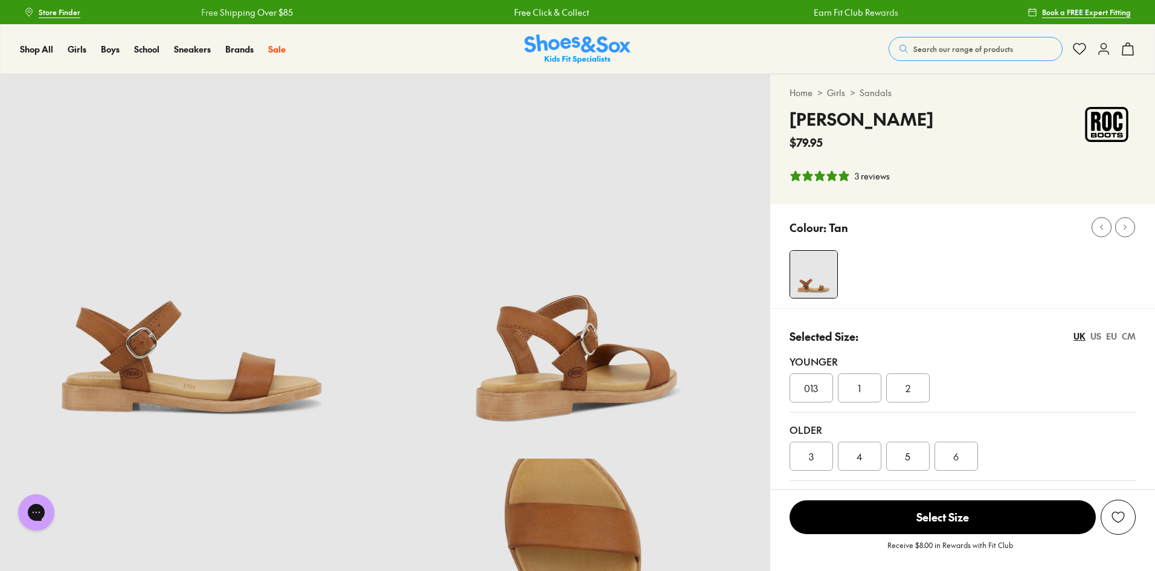
select select "*"
click at [861, 458] on span "4" at bounding box center [859, 456] width 6 height 14
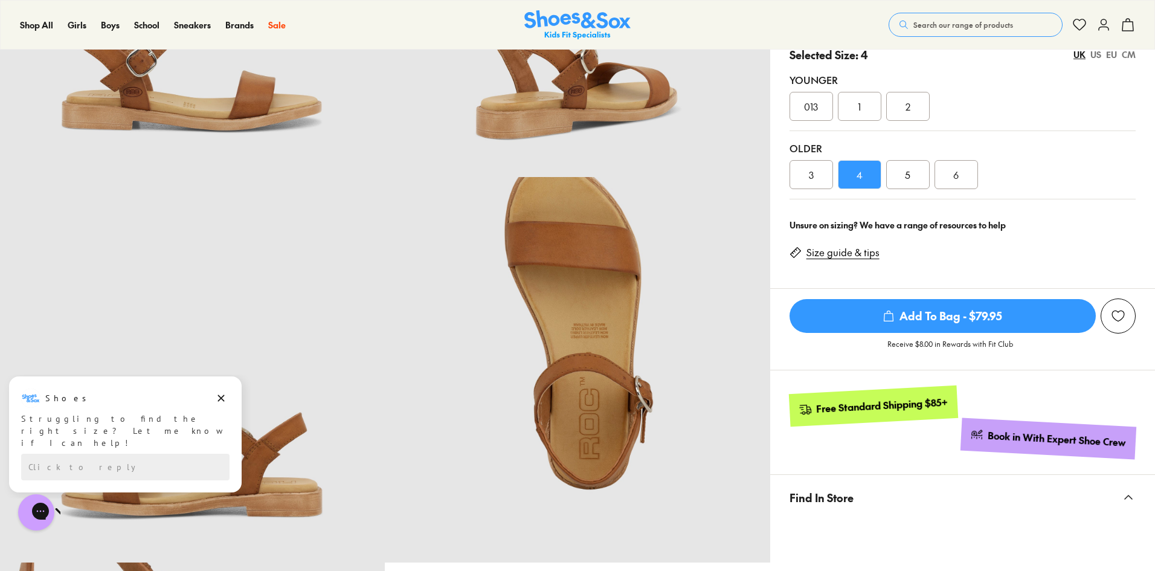
scroll to position [181, 0]
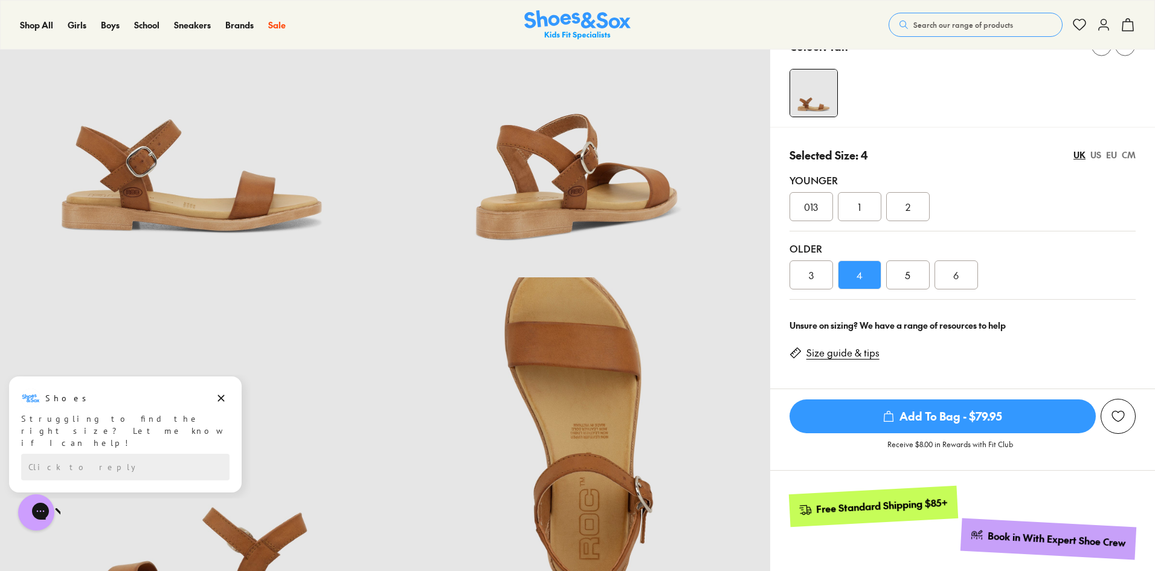
click at [811, 270] on span "3" at bounding box center [811, 275] width 5 height 14
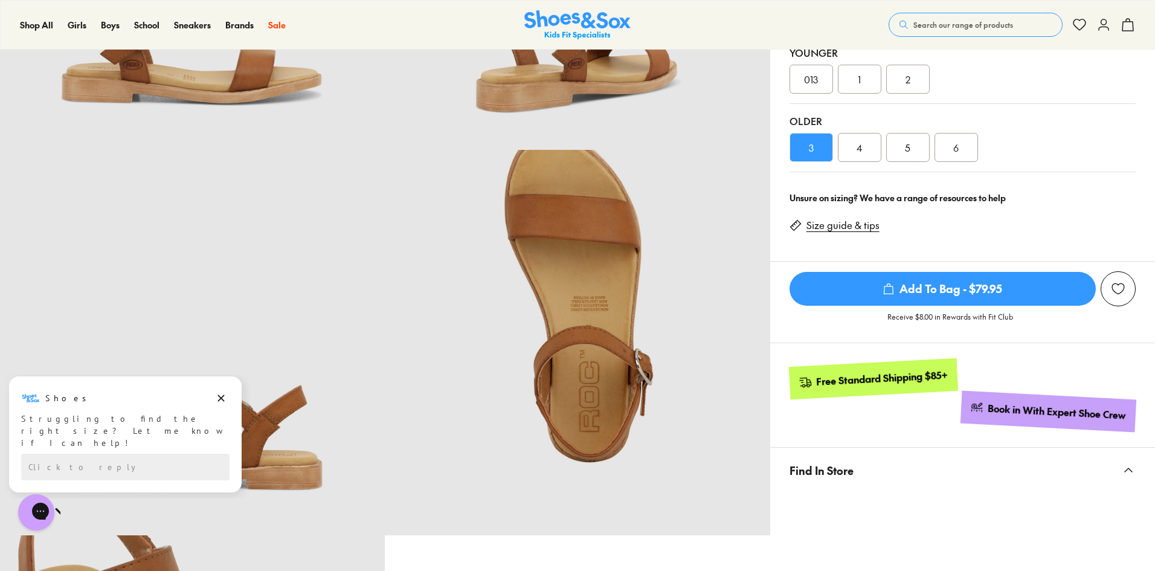
scroll to position [181, 0]
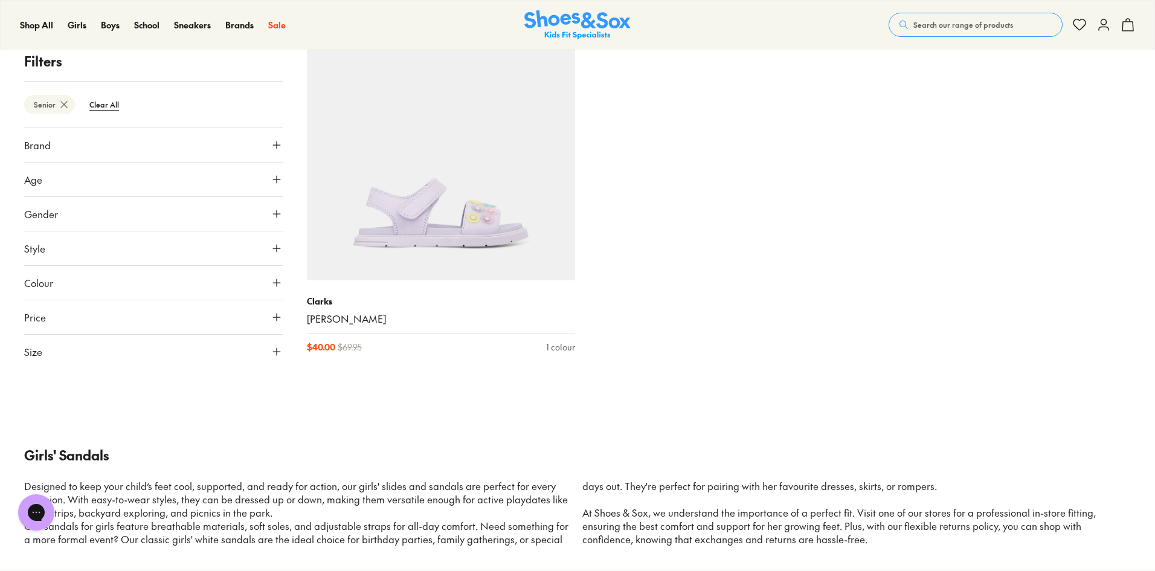
scroll to position [1481, 0]
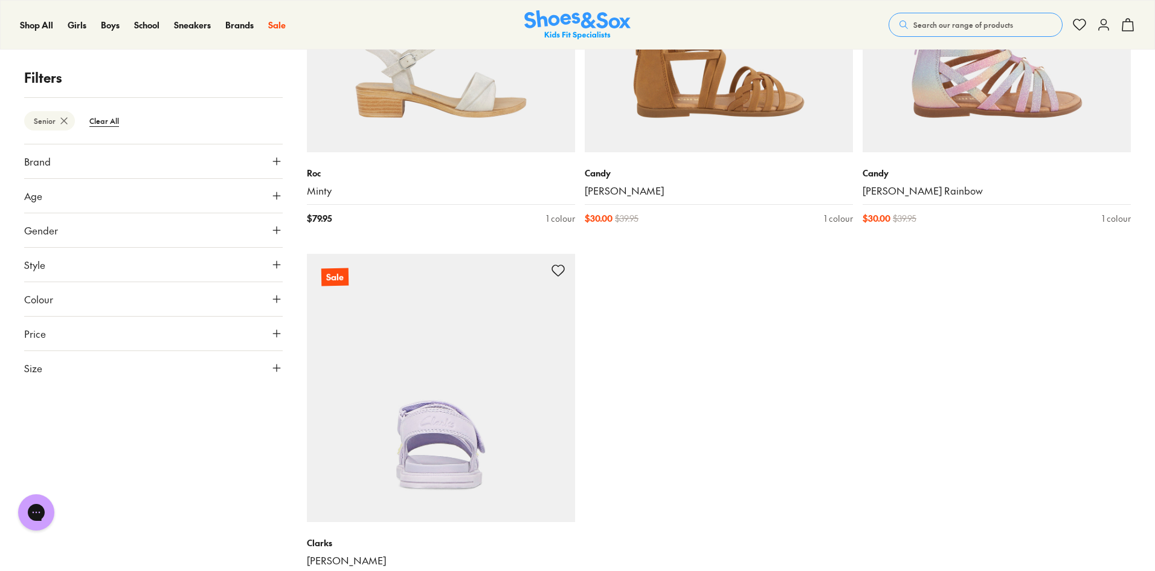
click at [448, 469] on img at bounding box center [441, 388] width 268 height 268
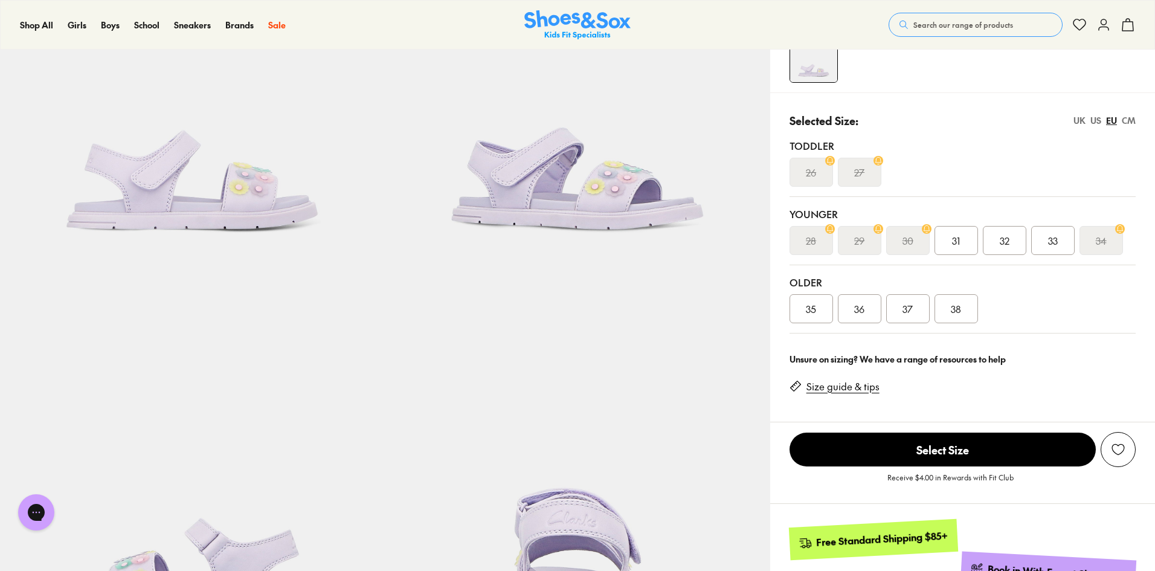
select select "*"
click at [806, 309] on span "35" at bounding box center [811, 308] width 10 height 14
